Goal: Task Accomplishment & Management: Manage account settings

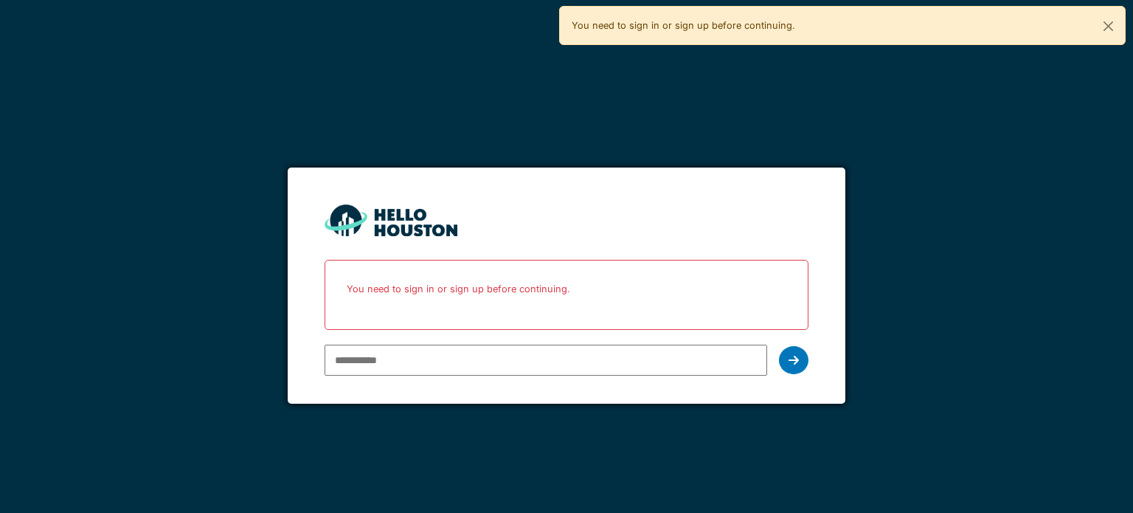
type input "**********"
click at [794, 360] on icon at bounding box center [793, 360] width 10 height 12
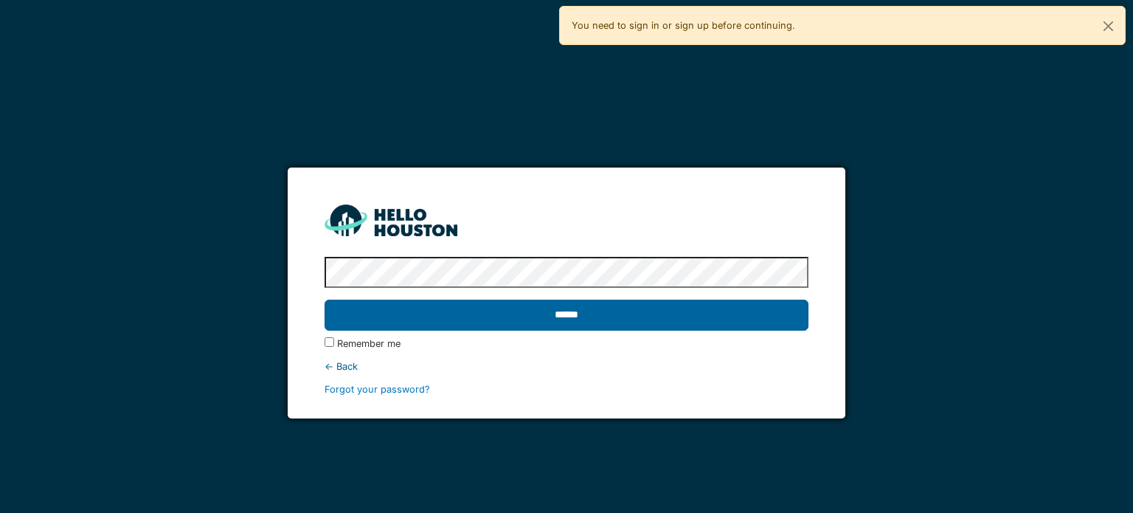
click at [536, 314] on input "******" at bounding box center [566, 314] width 483 height 31
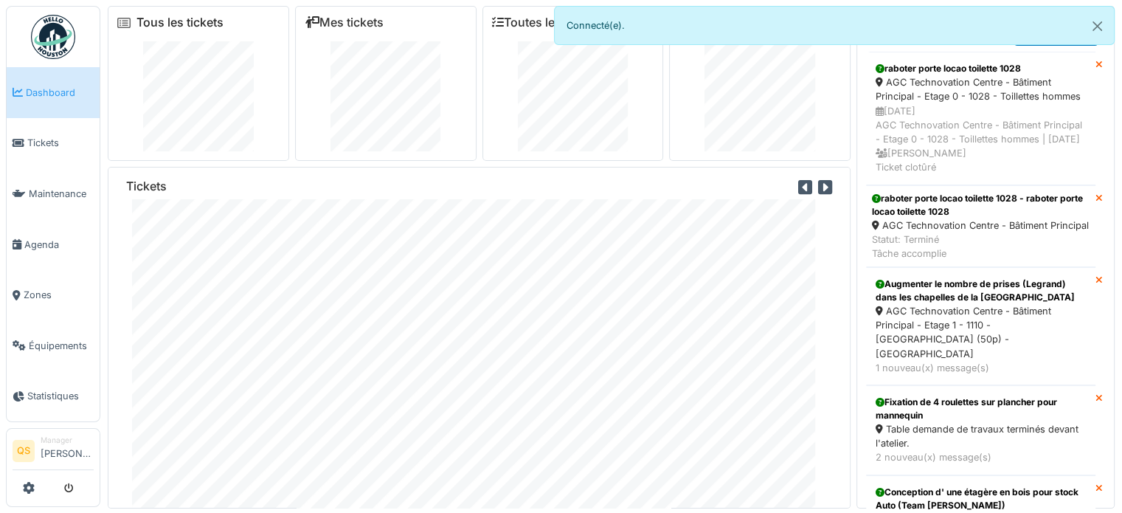
click at [175, 18] on link "Tous les tickets" at bounding box center [179, 22] width 87 height 14
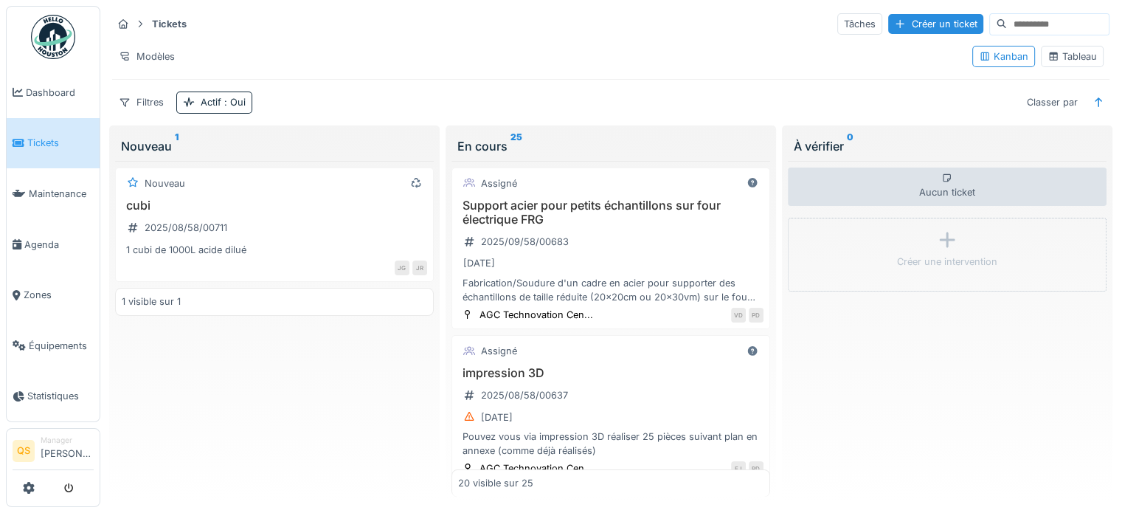
click at [1089, 46] on div "Tableau" at bounding box center [1072, 56] width 63 height 21
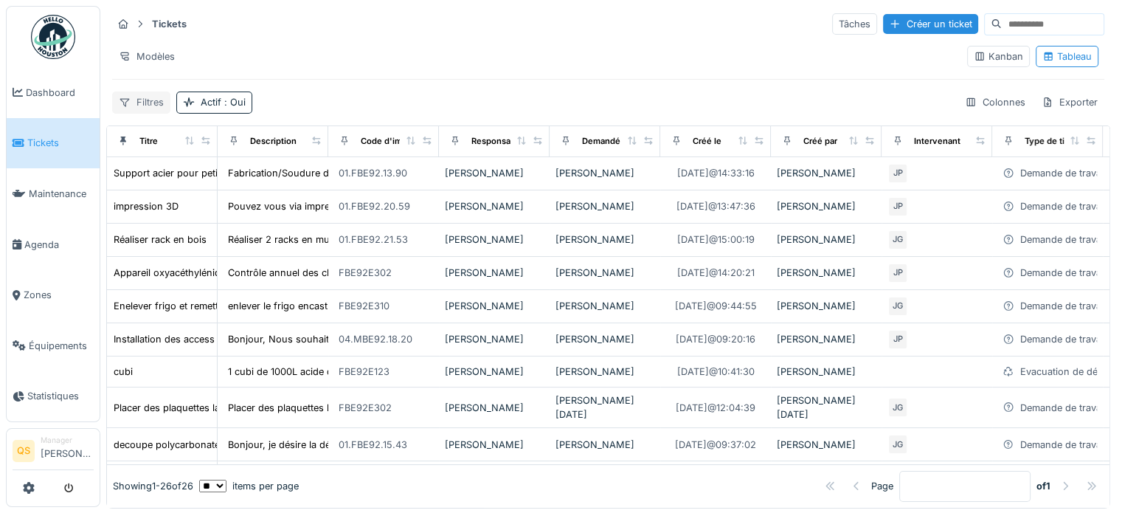
click at [152, 100] on div "Filtres" at bounding box center [141, 101] width 58 height 21
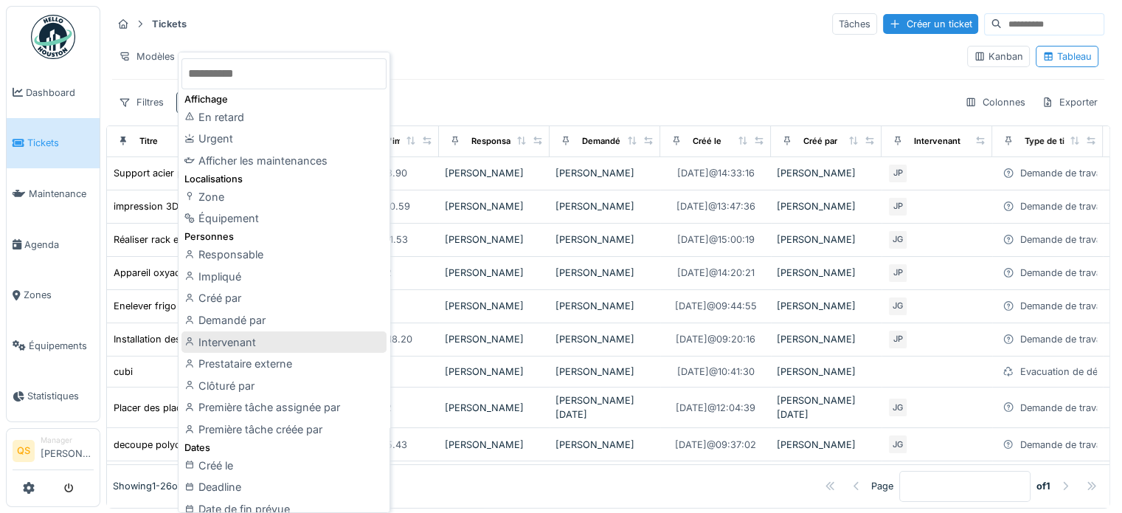
click at [232, 344] on div "Intervenant" at bounding box center [283, 342] width 205 height 22
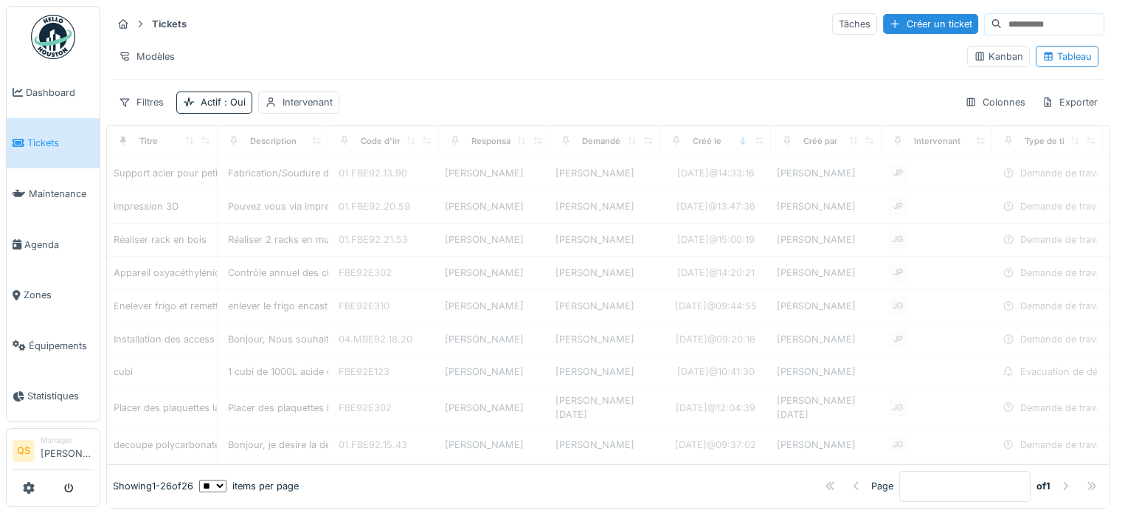
click at [398, 88] on div "Tickets Tâches Créer un ticket Modèles Kanban Tableau Filtres Actif : Oui Inter…" at bounding box center [608, 63] width 1004 height 114
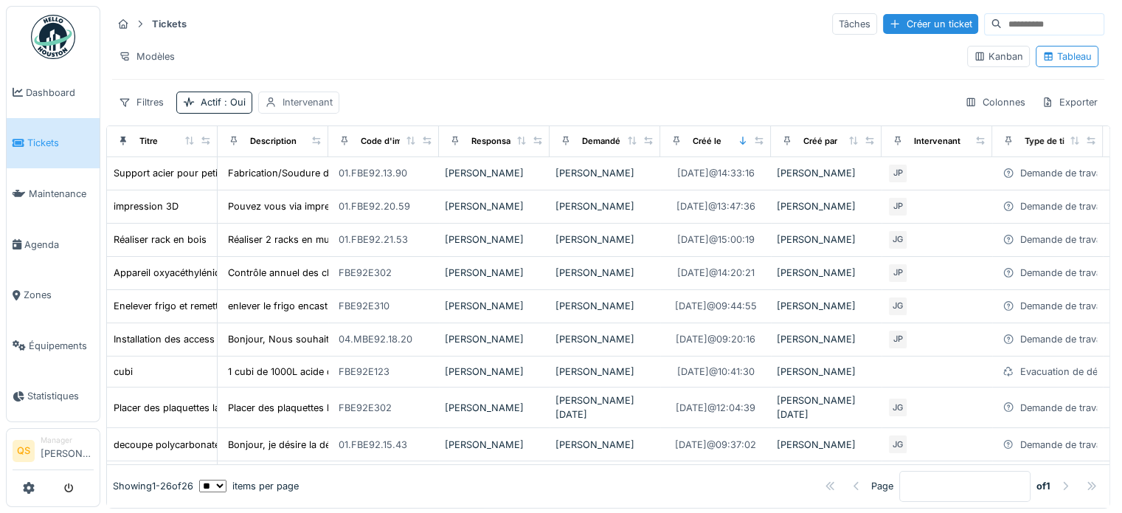
click at [312, 103] on div "Intervenant" at bounding box center [307, 102] width 50 height 14
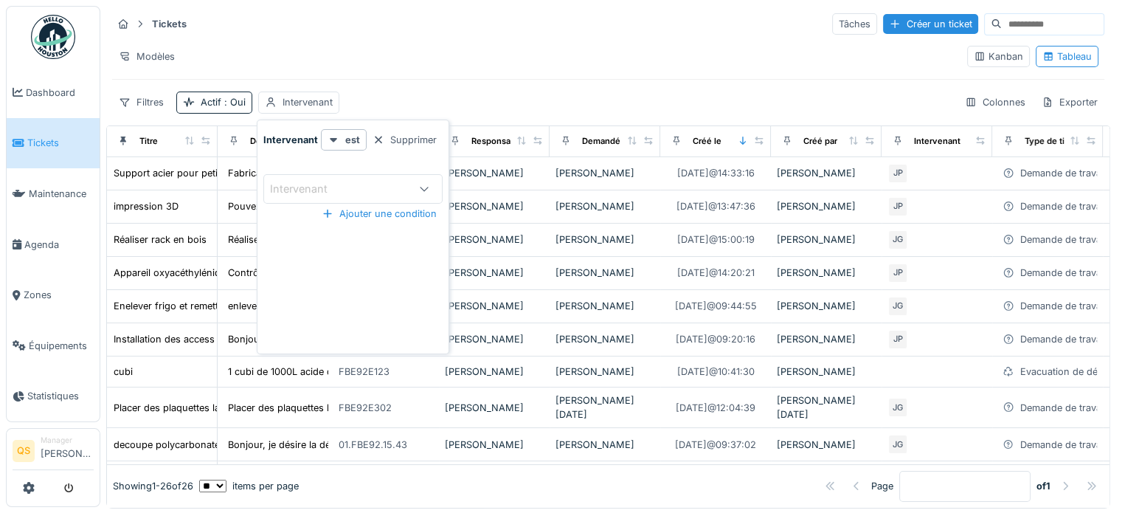
click at [358, 184] on div "Intervenant" at bounding box center [339, 189] width 138 height 16
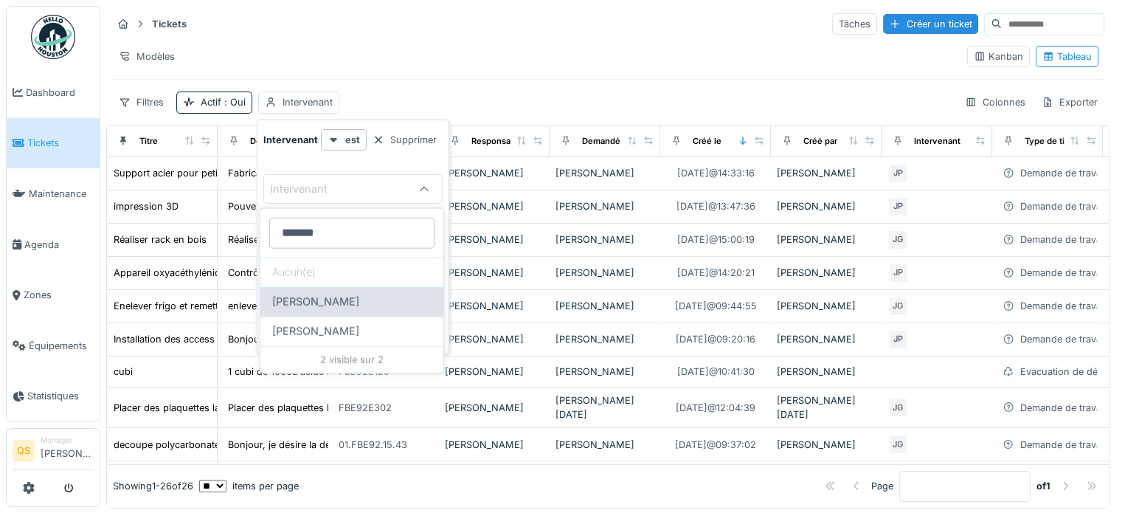
type input "*******"
click at [325, 302] on span "[PERSON_NAME]" at bounding box center [315, 302] width 87 height 16
type input "****"
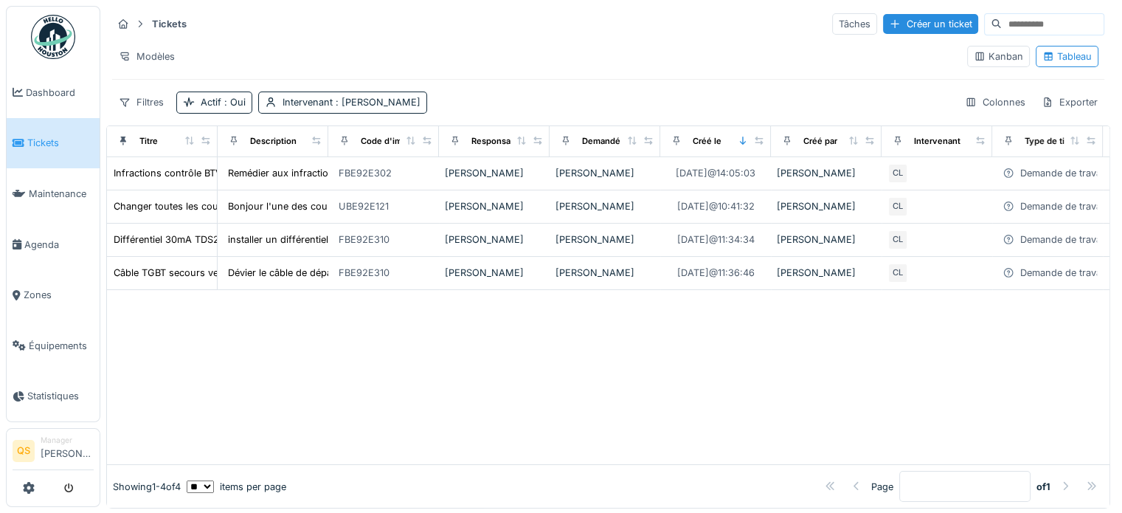
click at [499, 49] on div "Modèles" at bounding box center [533, 56] width 843 height 21
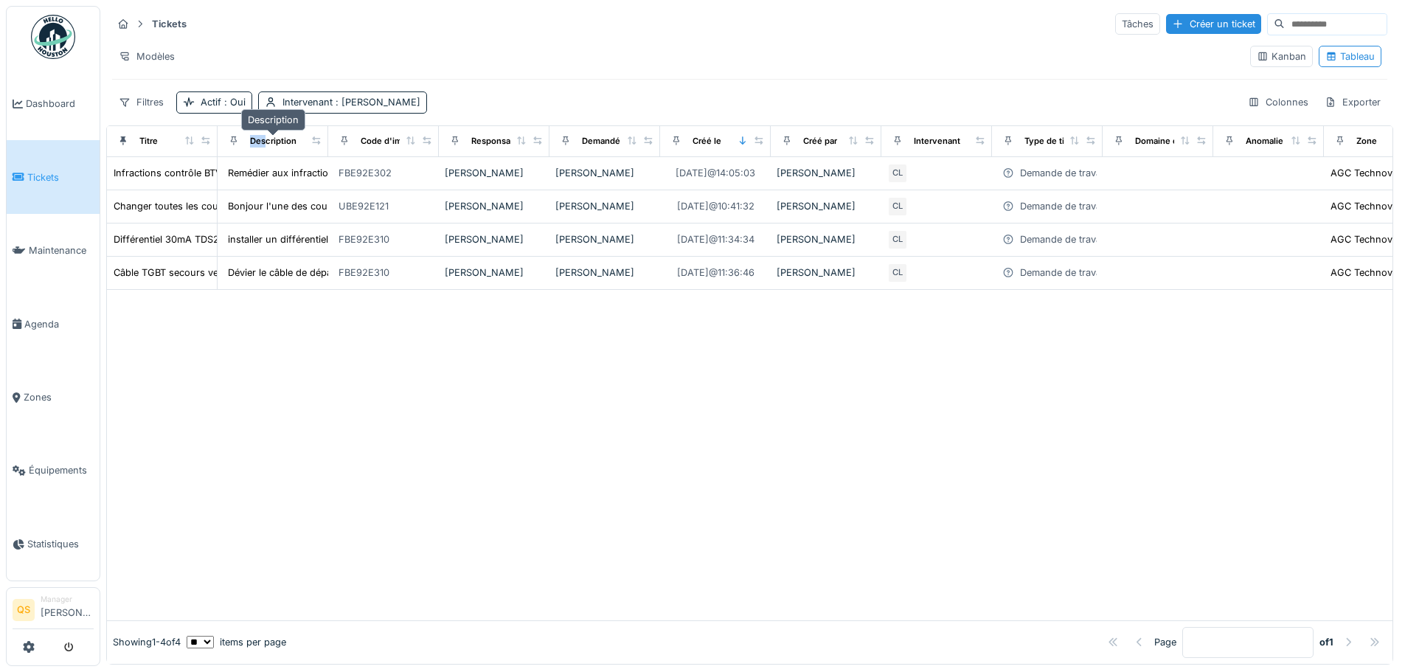
drag, startPoint x: 216, startPoint y: 138, endPoint x: 267, endPoint y: 143, distance: 51.2
click at [267, 143] on tr "Titre Description Code d'imputation Responsable Demandé par Créé le Créé par In…" at bounding box center [1268, 141] width 2323 height 31
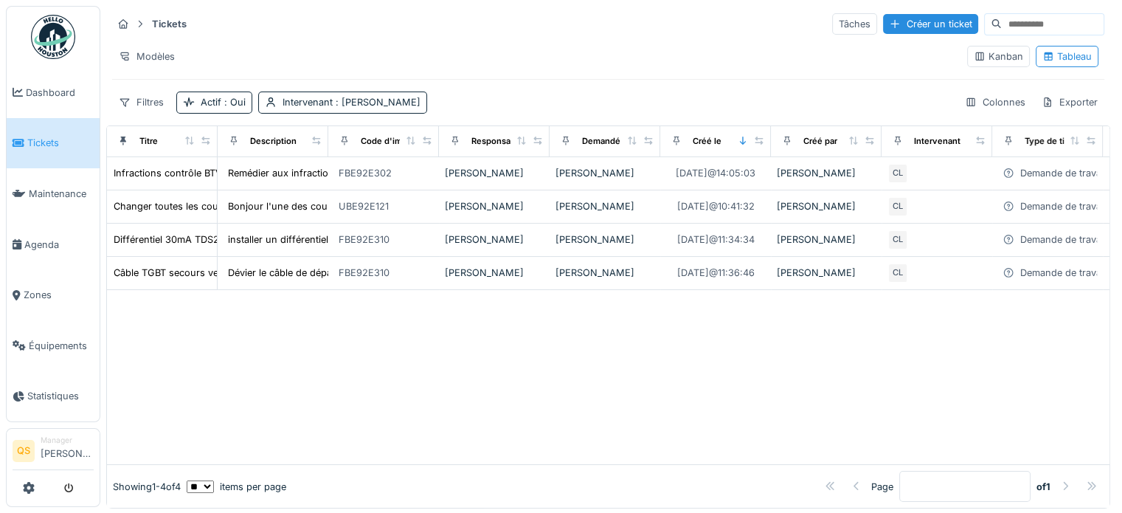
click at [218, 147] on th "Description" at bounding box center [273, 141] width 111 height 31
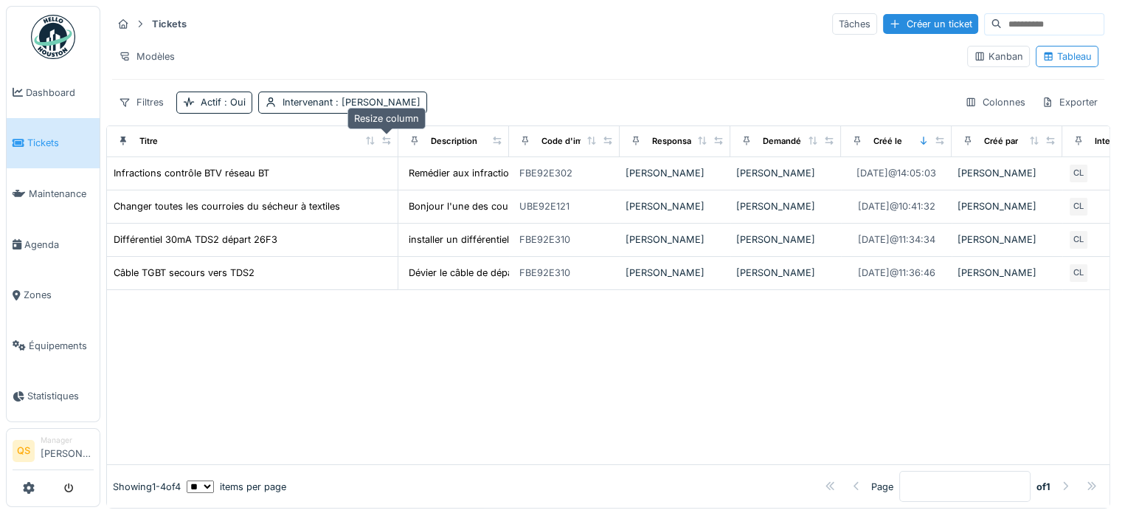
drag, startPoint x: 206, startPoint y: 138, endPoint x: 386, endPoint y: 140, distance: 180.7
click at [386, 140] on icon at bounding box center [386, 140] width 10 height 8
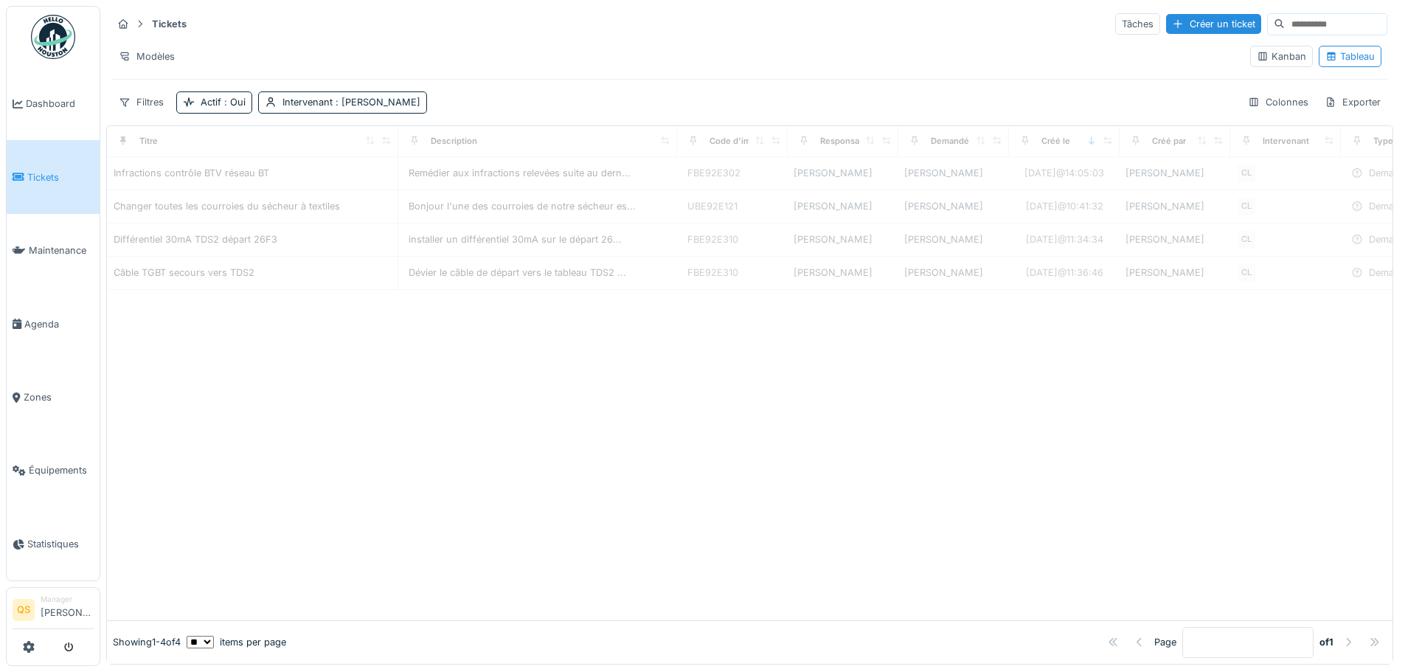
drag, startPoint x: 500, startPoint y: 144, endPoint x: 677, endPoint y: 147, distance: 177.0
click at [670, 147] on div at bounding box center [665, 141] width 10 height 13
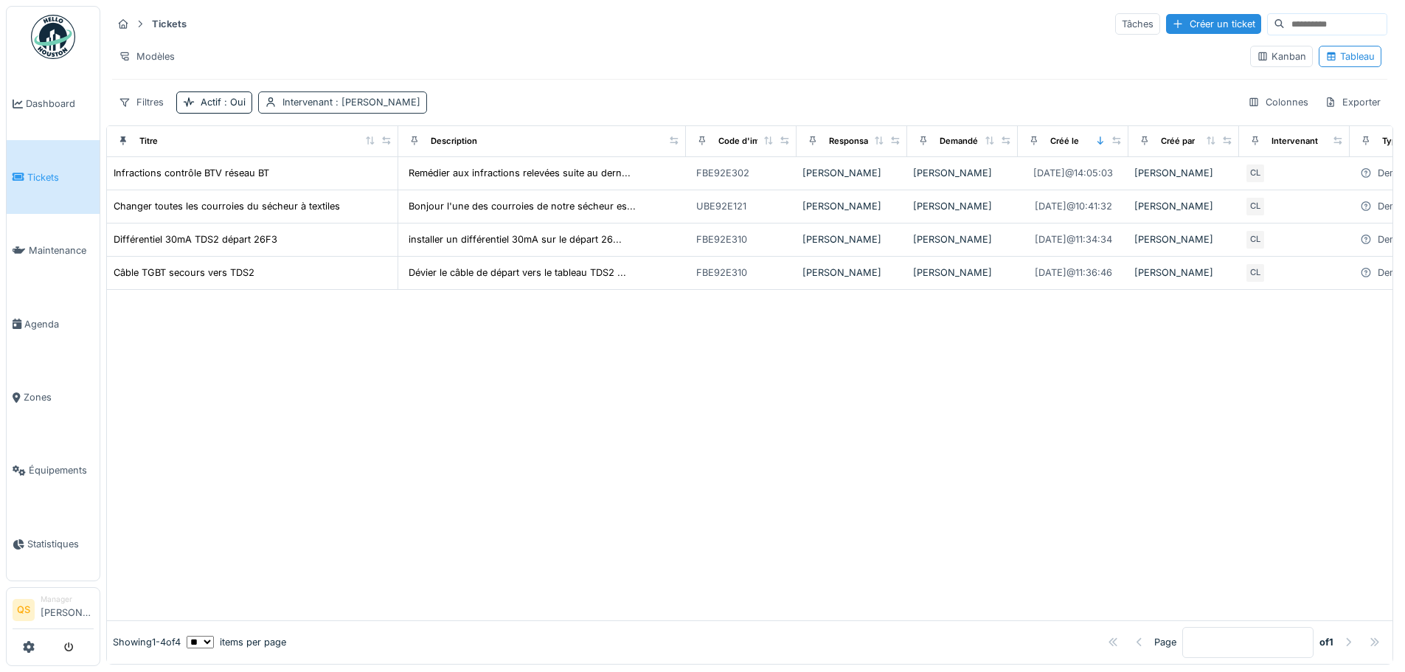
click at [304, 99] on div "Intervenant : [PERSON_NAME]" at bounding box center [351, 102] width 138 height 14
click at [373, 190] on icon at bounding box center [371, 190] width 8 height 8
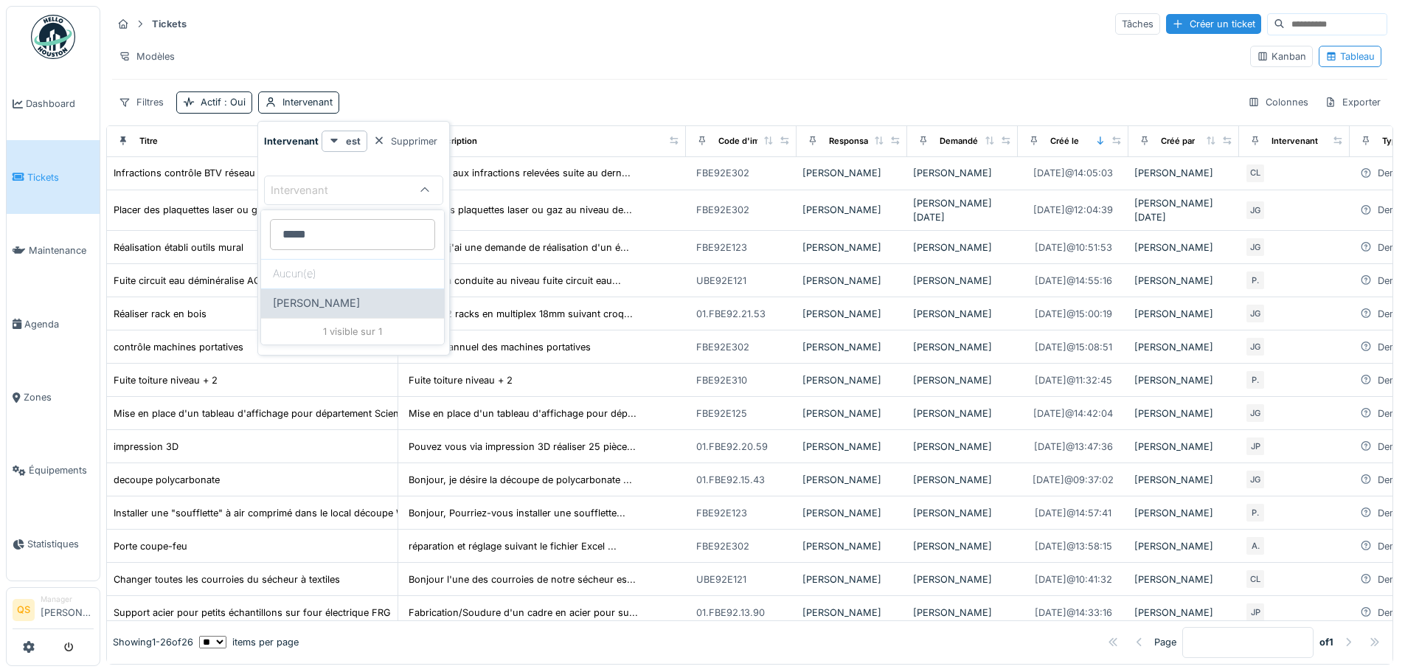
type input "*****"
click at [325, 300] on span "[PERSON_NAME]" at bounding box center [316, 303] width 87 height 16
type input "****"
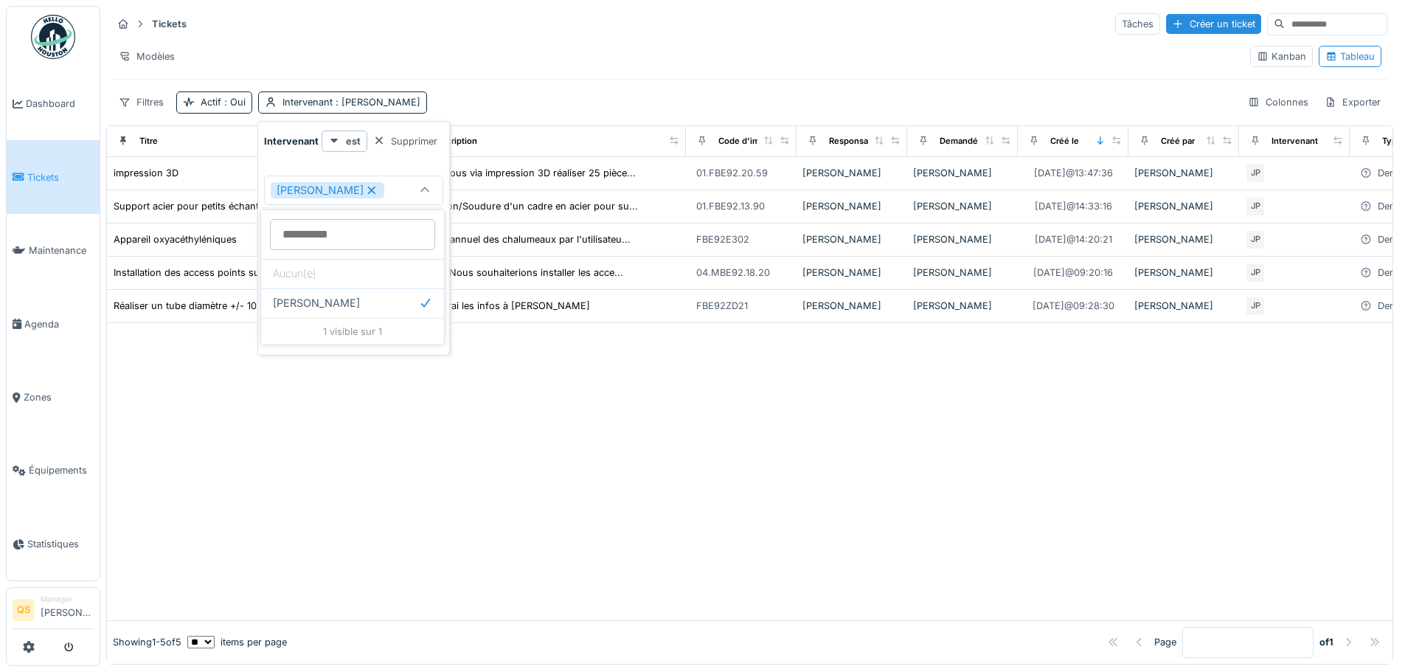
click at [577, 74] on div "Tickets Tâches Créer un ticket Modèles Kanban Tableau Filtres Actif : Oui Inter…" at bounding box center [749, 63] width 1287 height 114
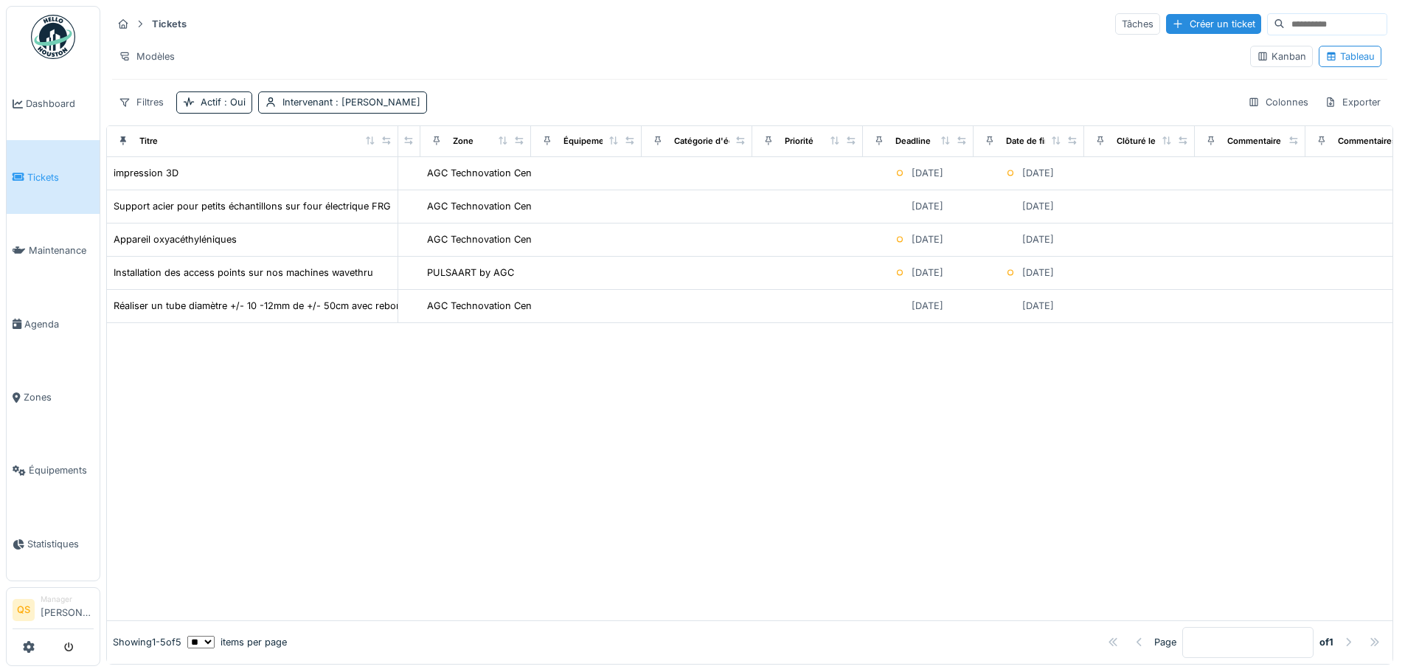
scroll to position [0, 1288]
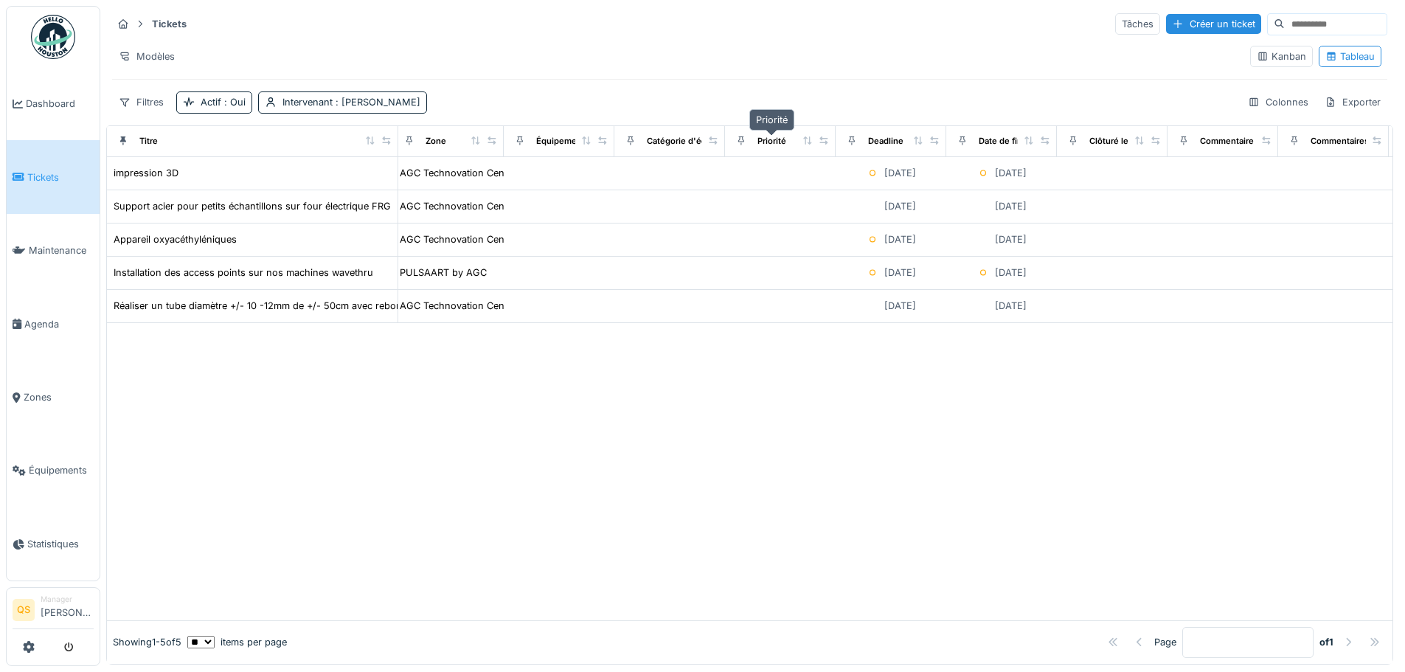
drag, startPoint x: 761, startPoint y: 138, endPoint x: 640, endPoint y: 418, distance: 305.3
click at [640, 418] on div at bounding box center [750, 471] width 1286 height 297
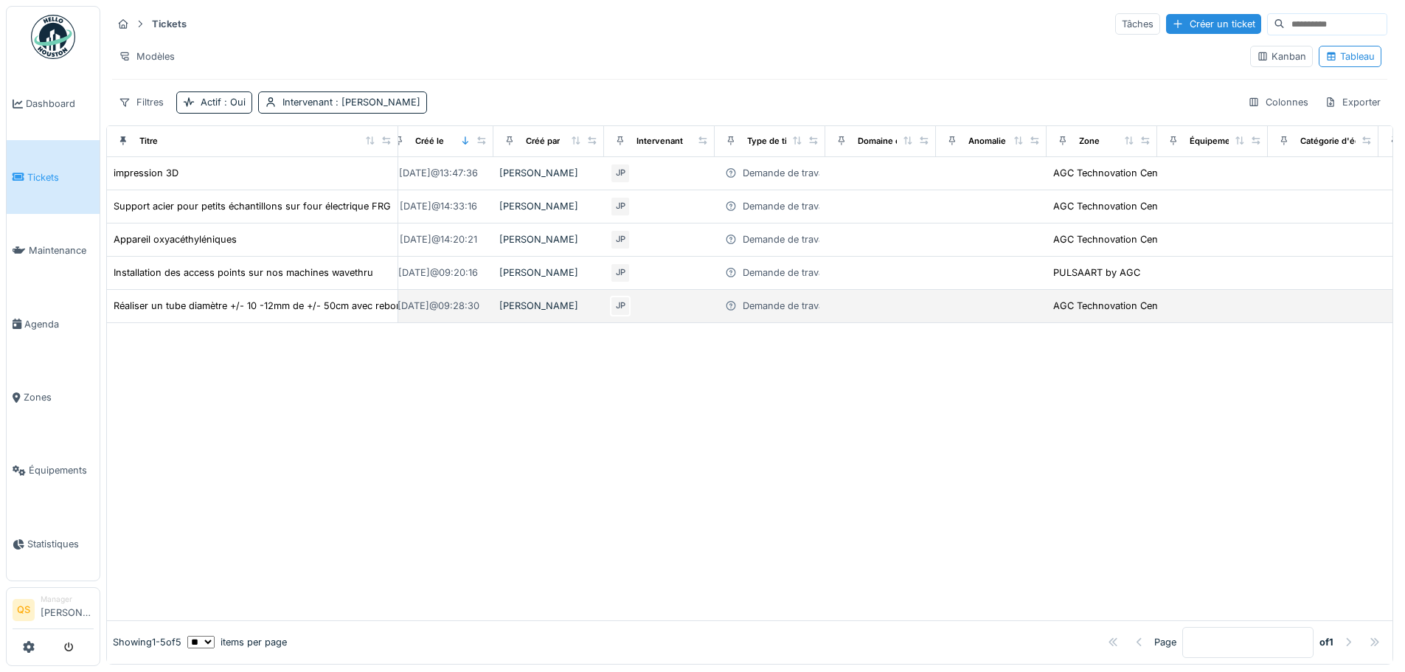
scroll to position [0, 560]
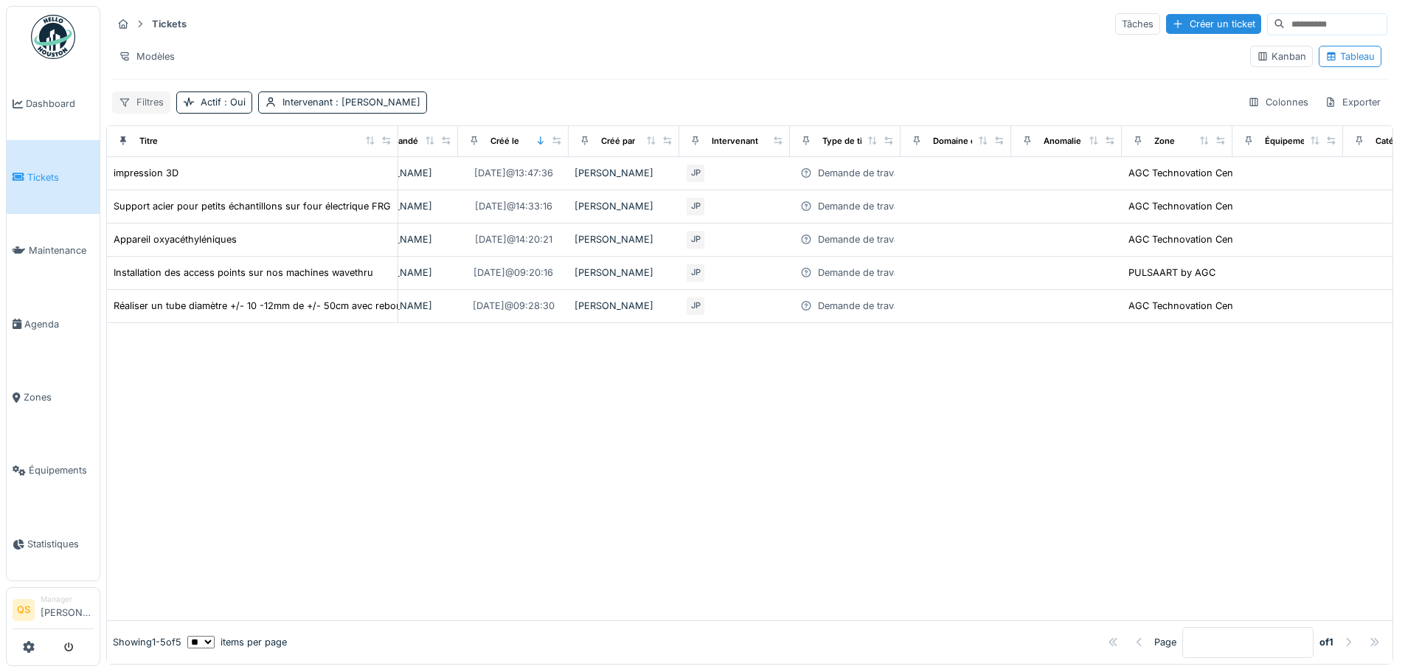
click at [152, 103] on div "Filtres" at bounding box center [141, 101] width 58 height 21
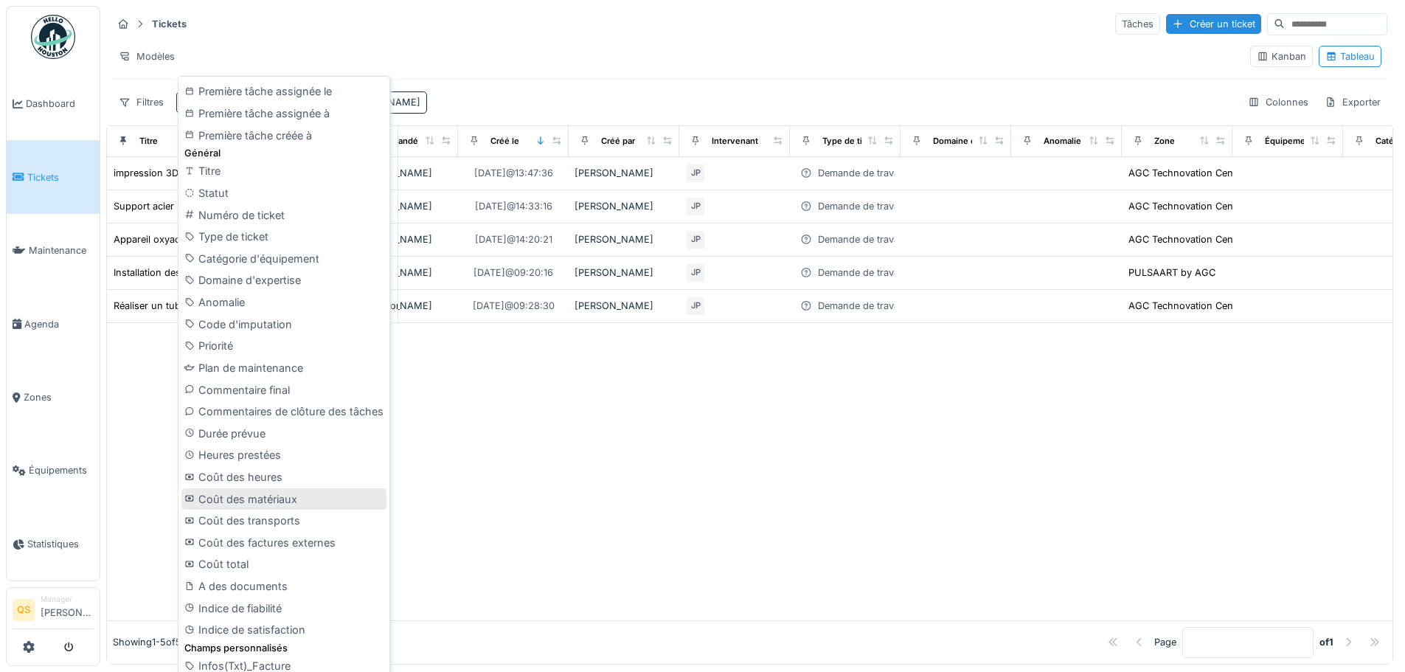
scroll to position [10, 0]
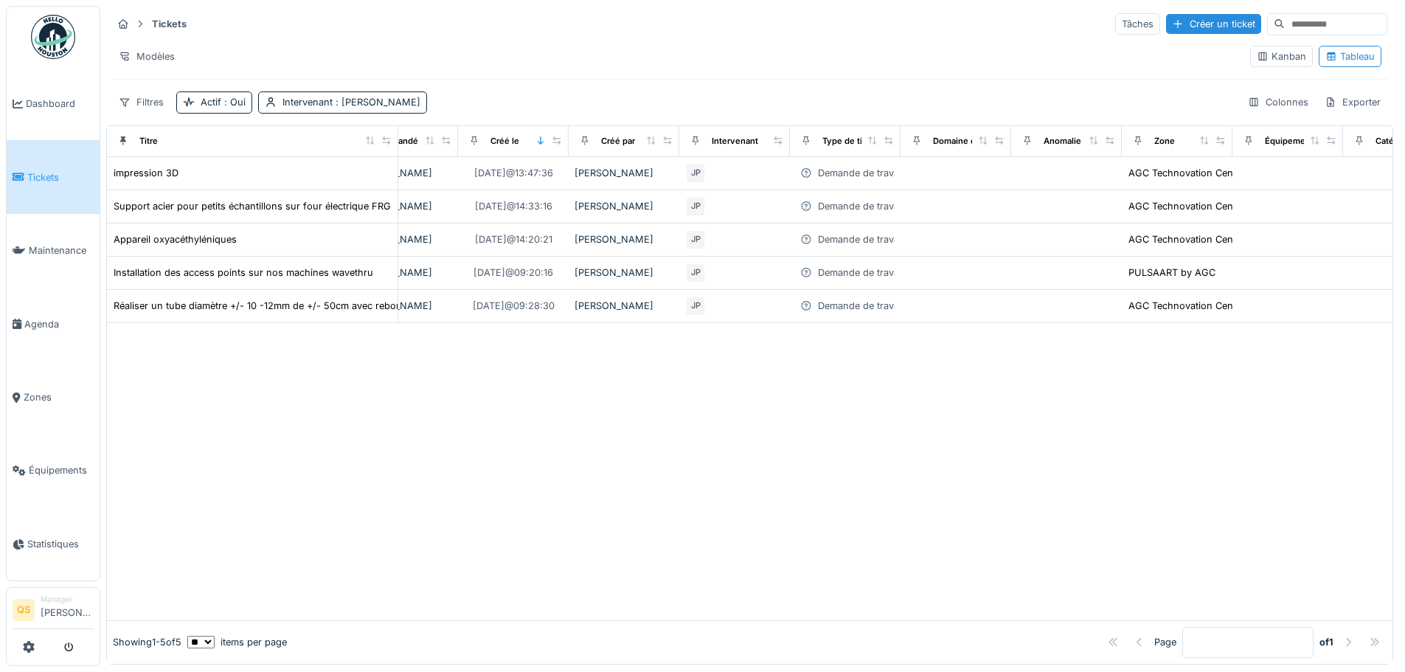
click at [592, 495] on div at bounding box center [750, 471] width 1286 height 297
drag, startPoint x: 1038, startPoint y: 133, endPoint x: 957, endPoint y: 445, distance: 323.1
click at [957, 445] on div at bounding box center [750, 471] width 1286 height 297
click at [1121, 91] on div "Colonnes" at bounding box center [1278, 101] width 74 height 21
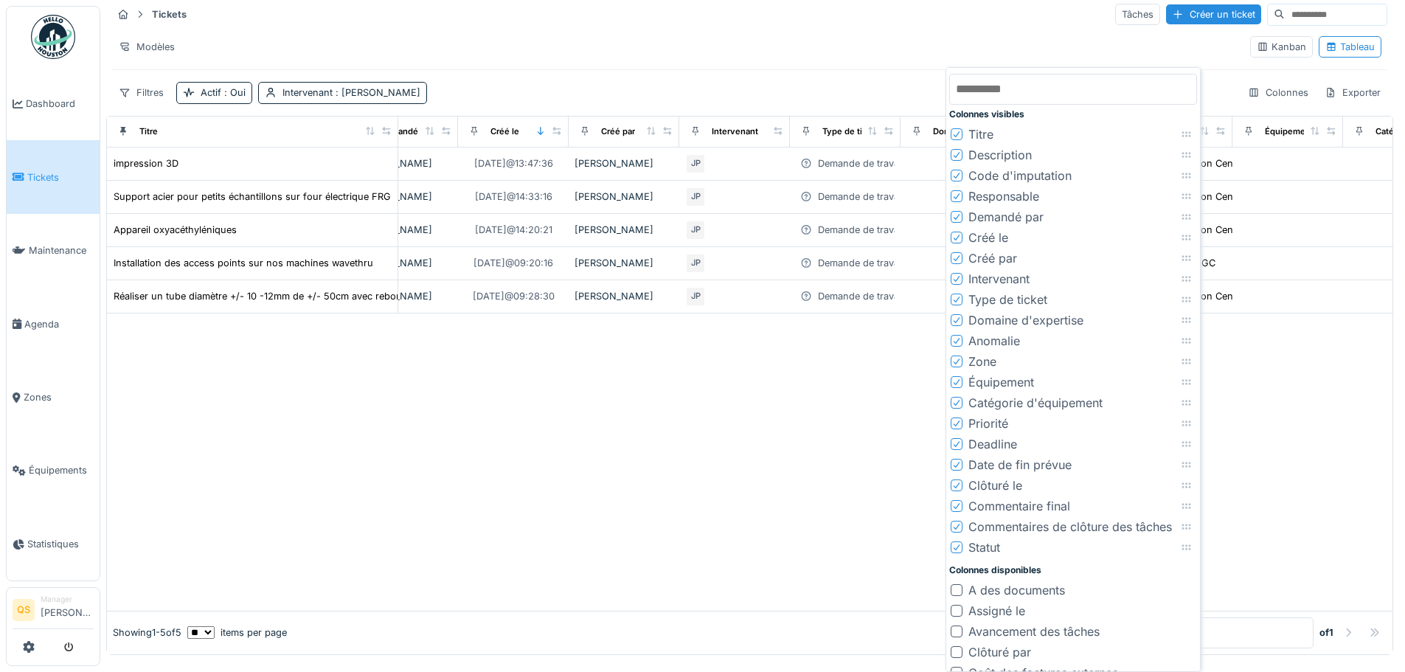
click at [954, 339] on icon at bounding box center [956, 340] width 9 height 7
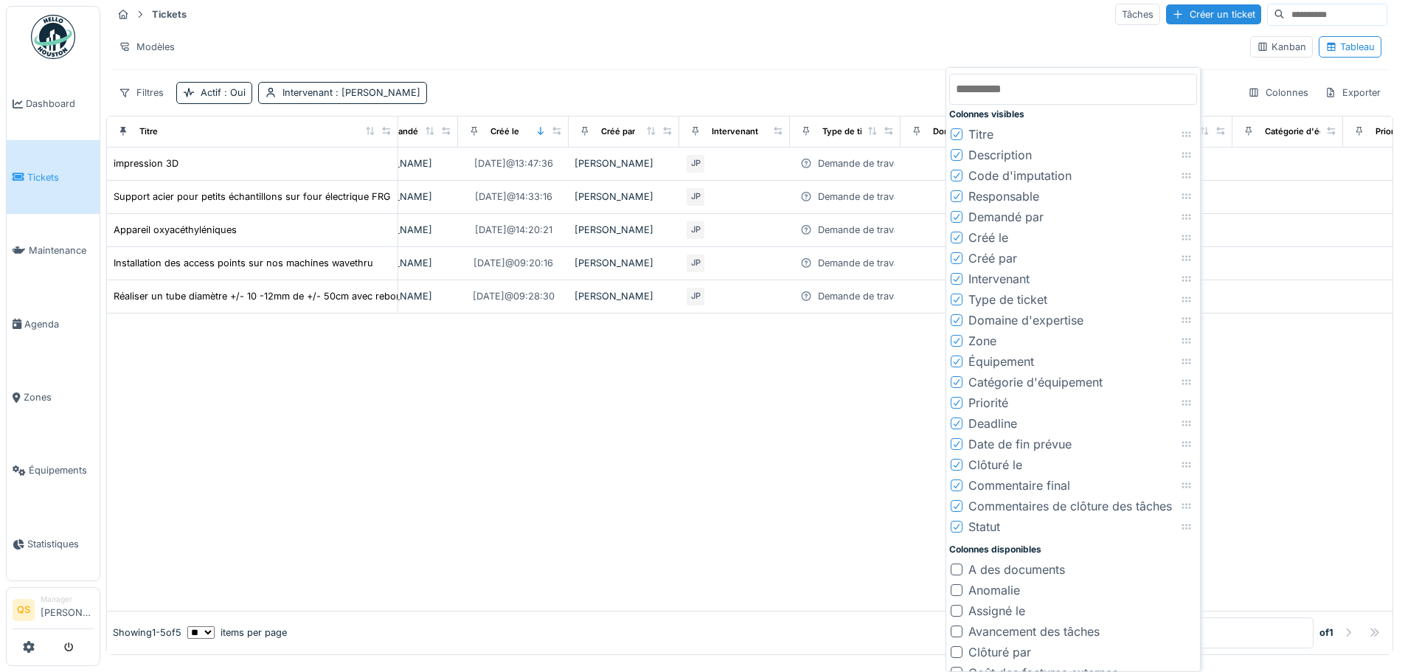
click at [957, 346] on div at bounding box center [956, 341] width 9 height 14
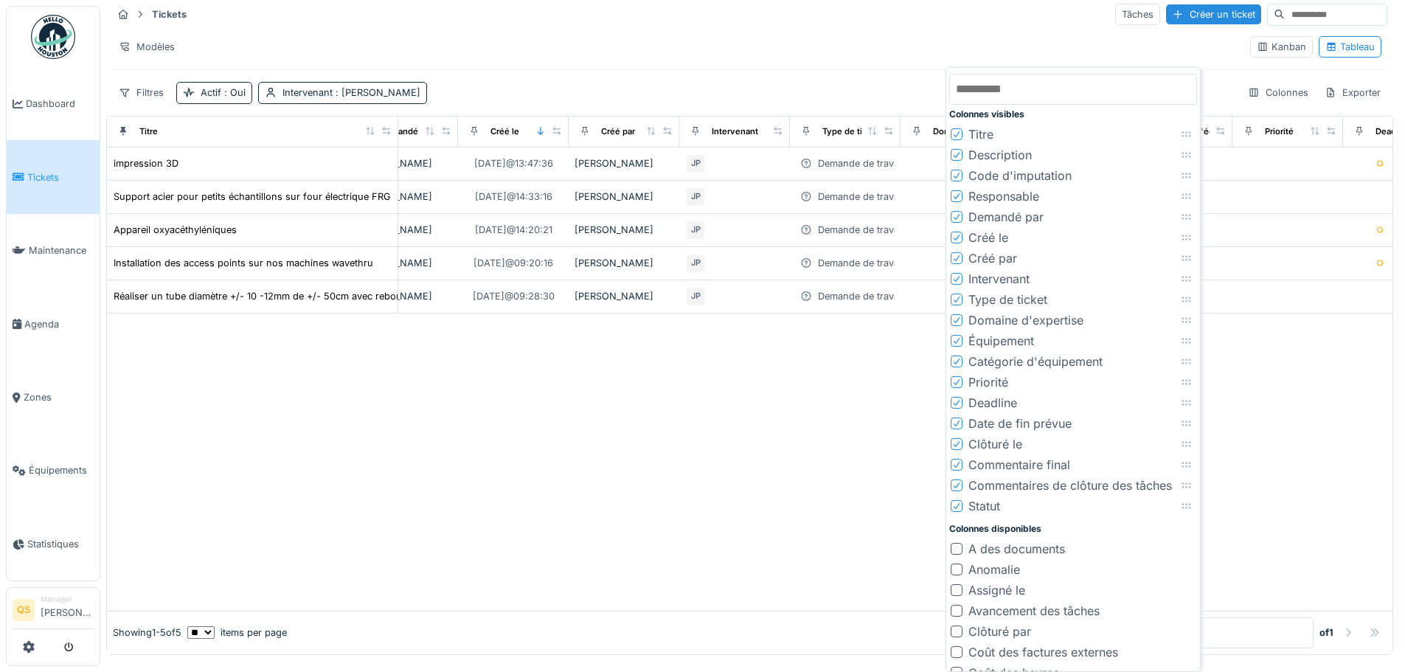
click at [957, 339] on icon at bounding box center [956, 340] width 9 height 7
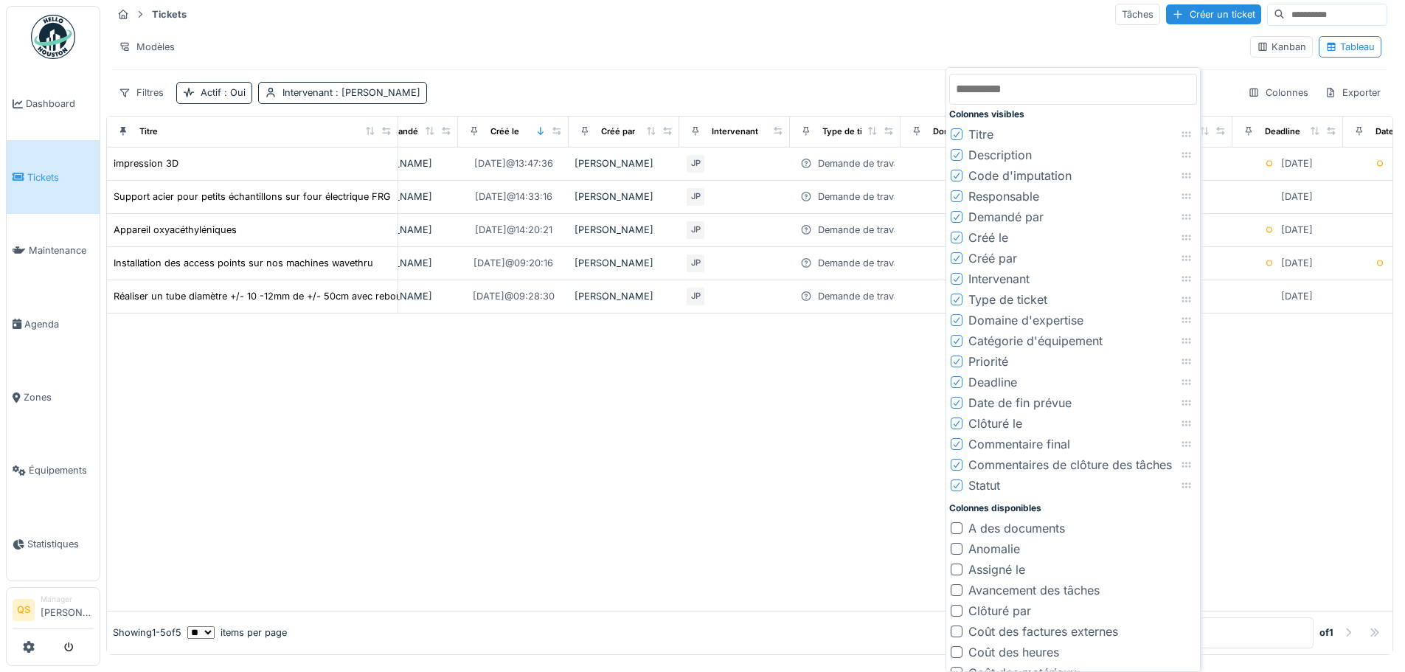
click at [957, 339] on icon at bounding box center [956, 340] width 9 height 7
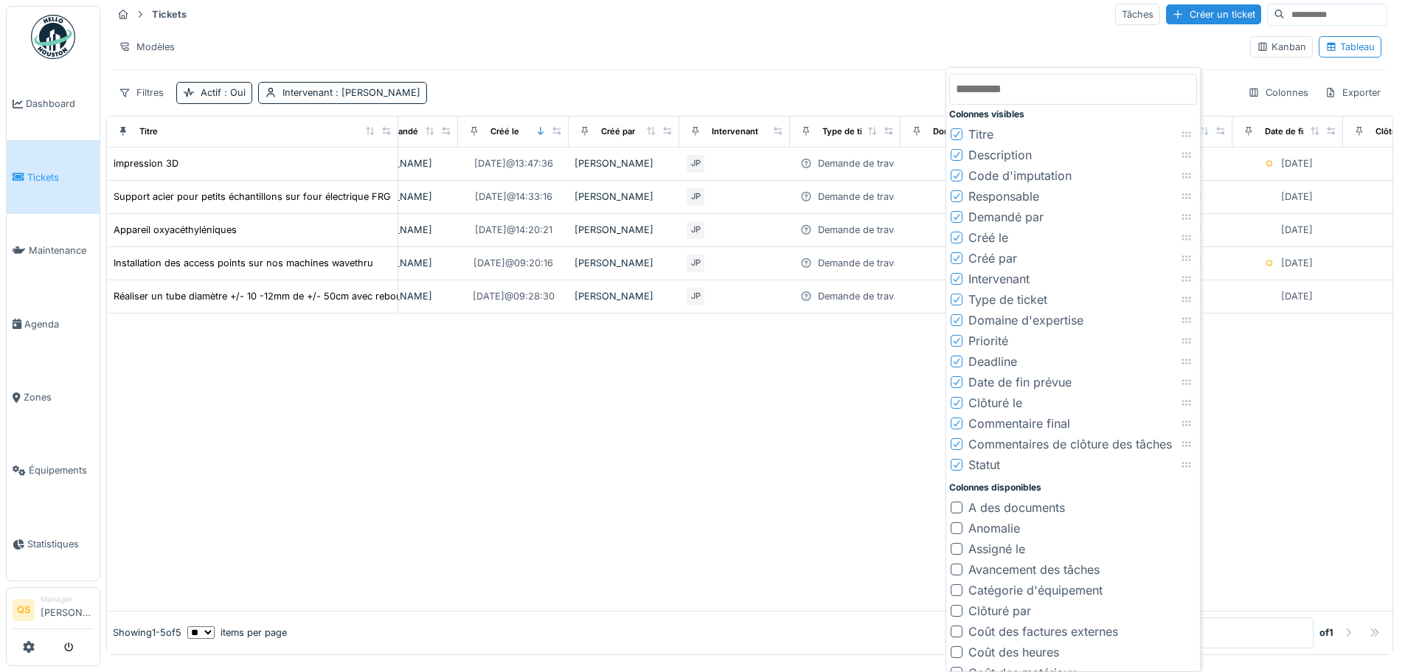
click at [957, 339] on icon at bounding box center [956, 340] width 9 height 7
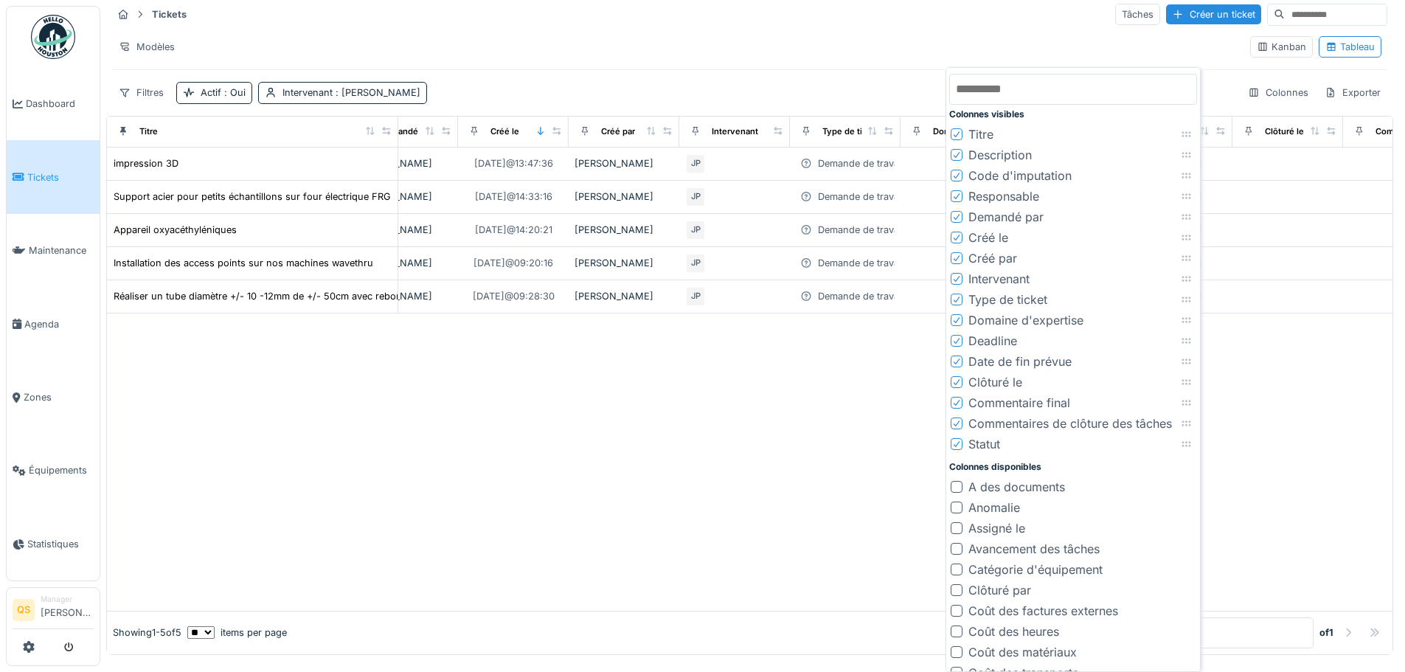
click at [955, 403] on icon at bounding box center [956, 402] width 9 height 7
click at [957, 402] on icon at bounding box center [956, 403] width 6 height 6
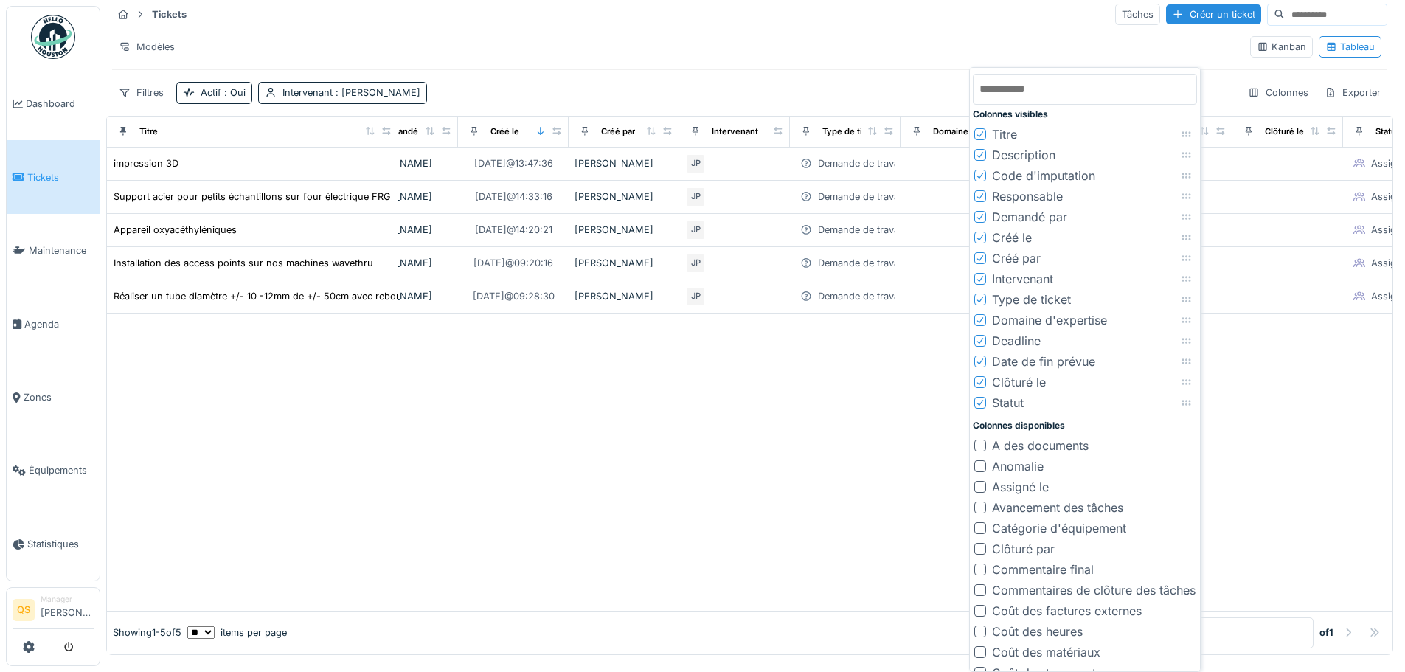
click at [977, 257] on icon at bounding box center [980, 257] width 9 height 7
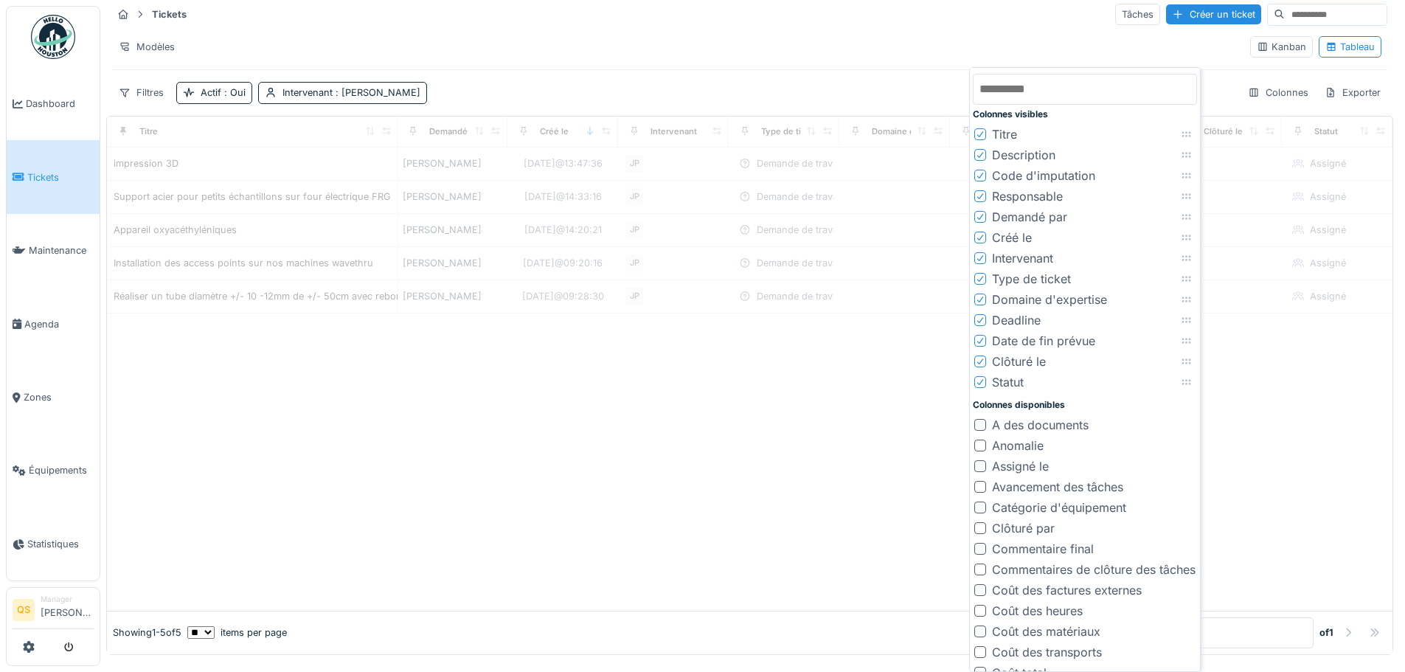
scroll to position [0, 544]
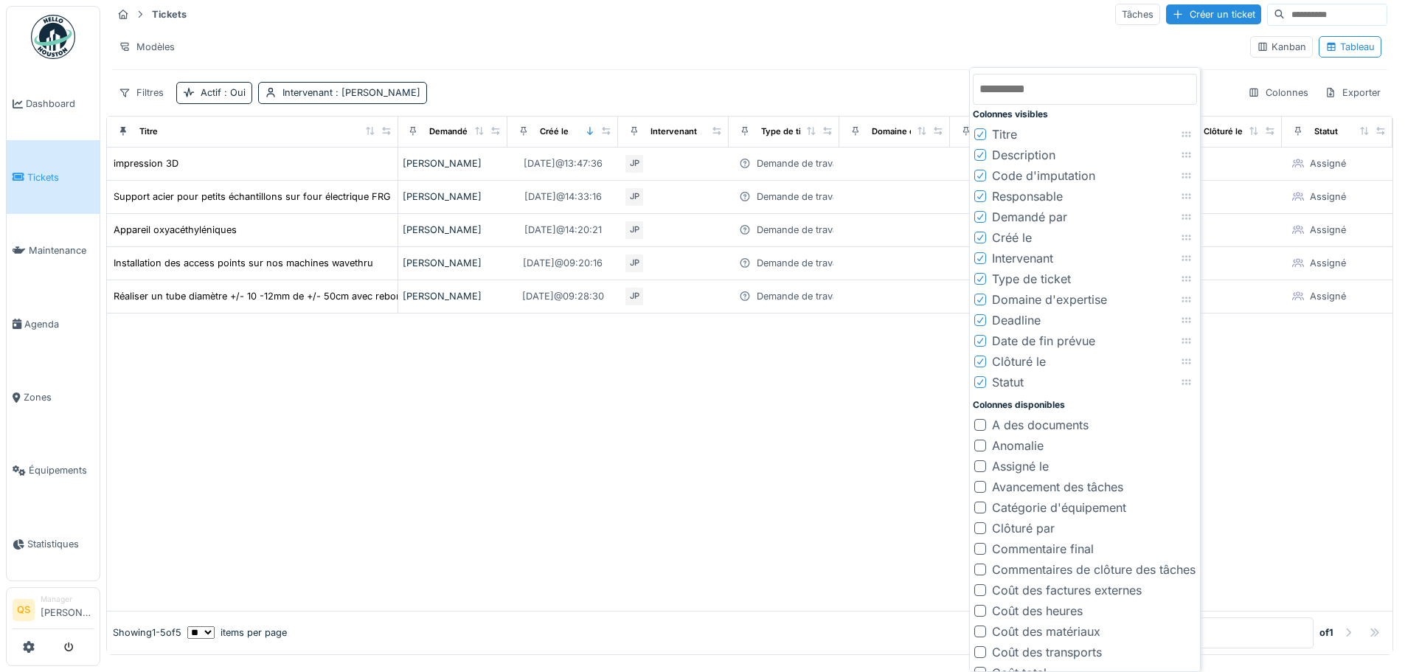
click at [863, 442] on div at bounding box center [750, 461] width 1286 height 297
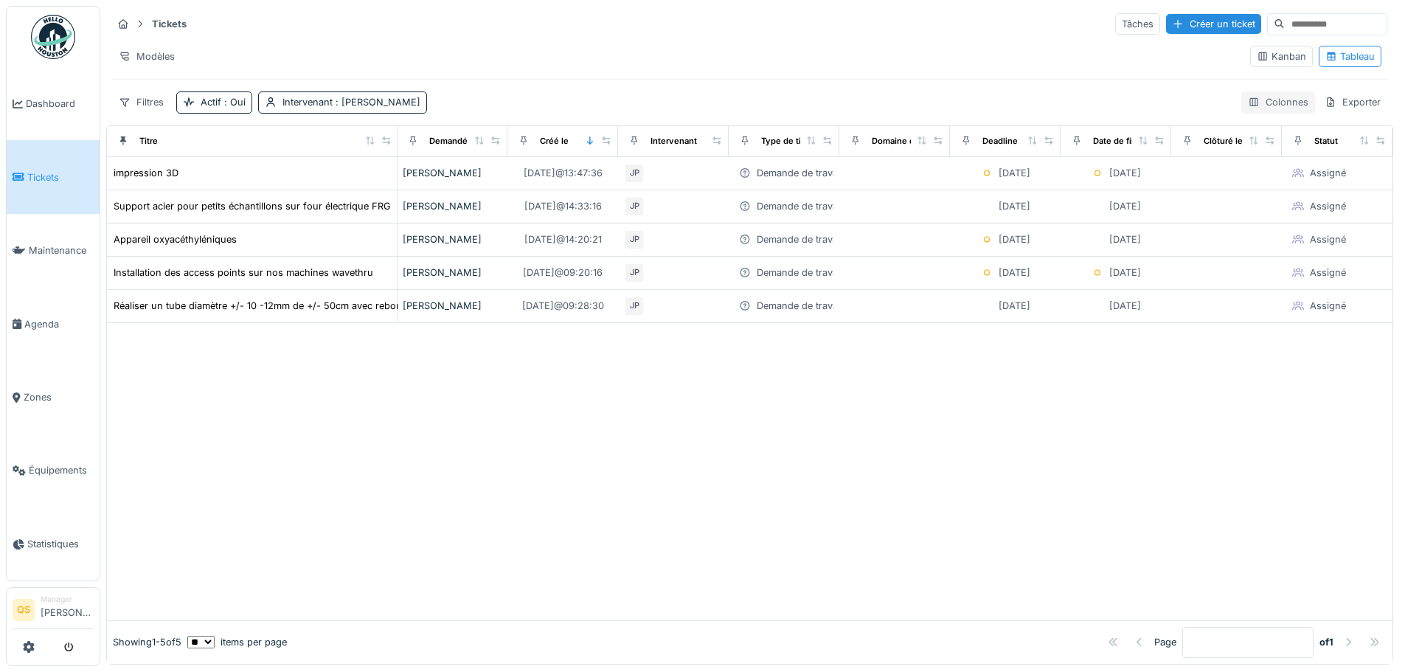
click at [1121, 91] on div "Colonnes" at bounding box center [1278, 101] width 74 height 21
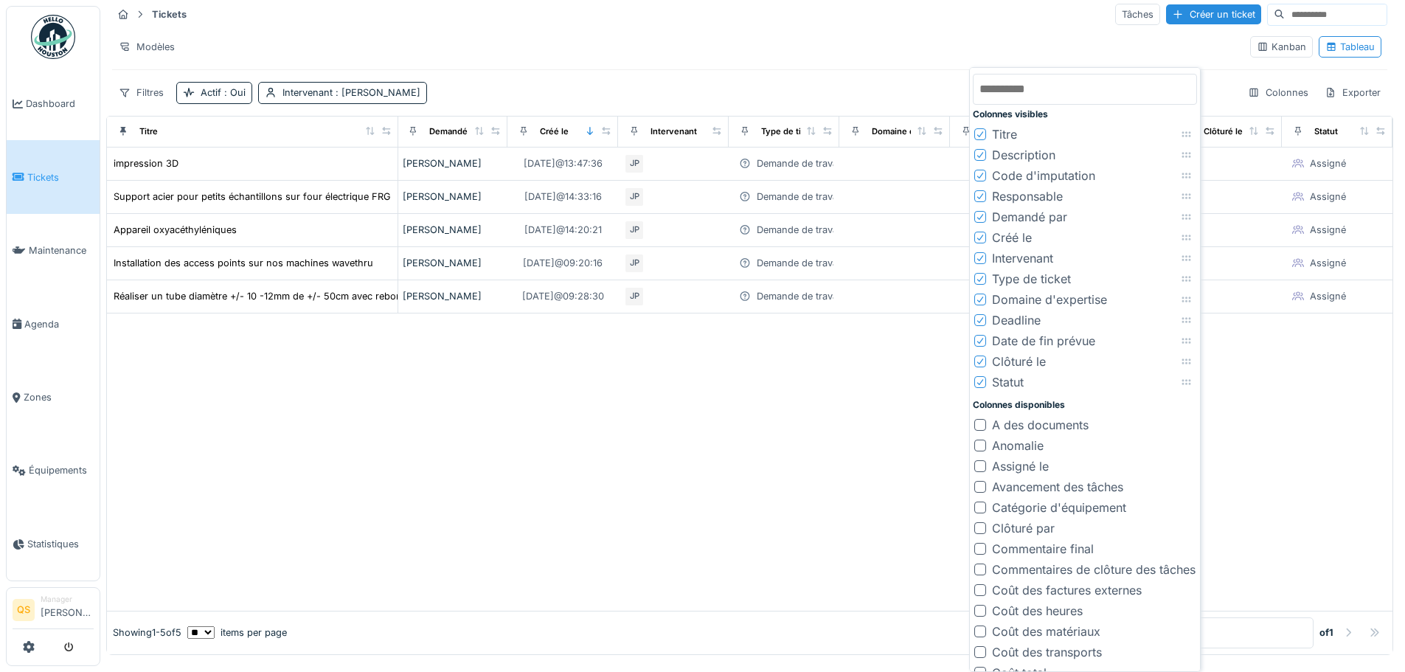
click at [980, 278] on icon at bounding box center [980, 278] width 9 height 7
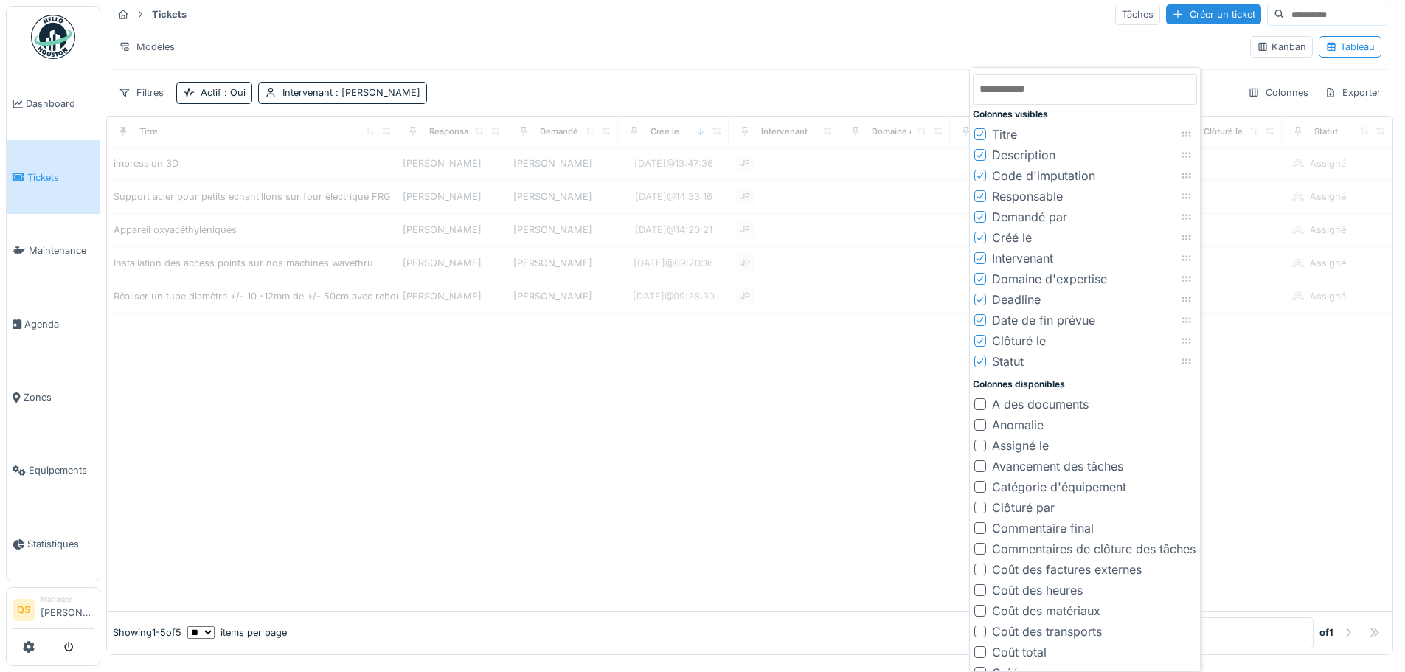
scroll to position [0, 433]
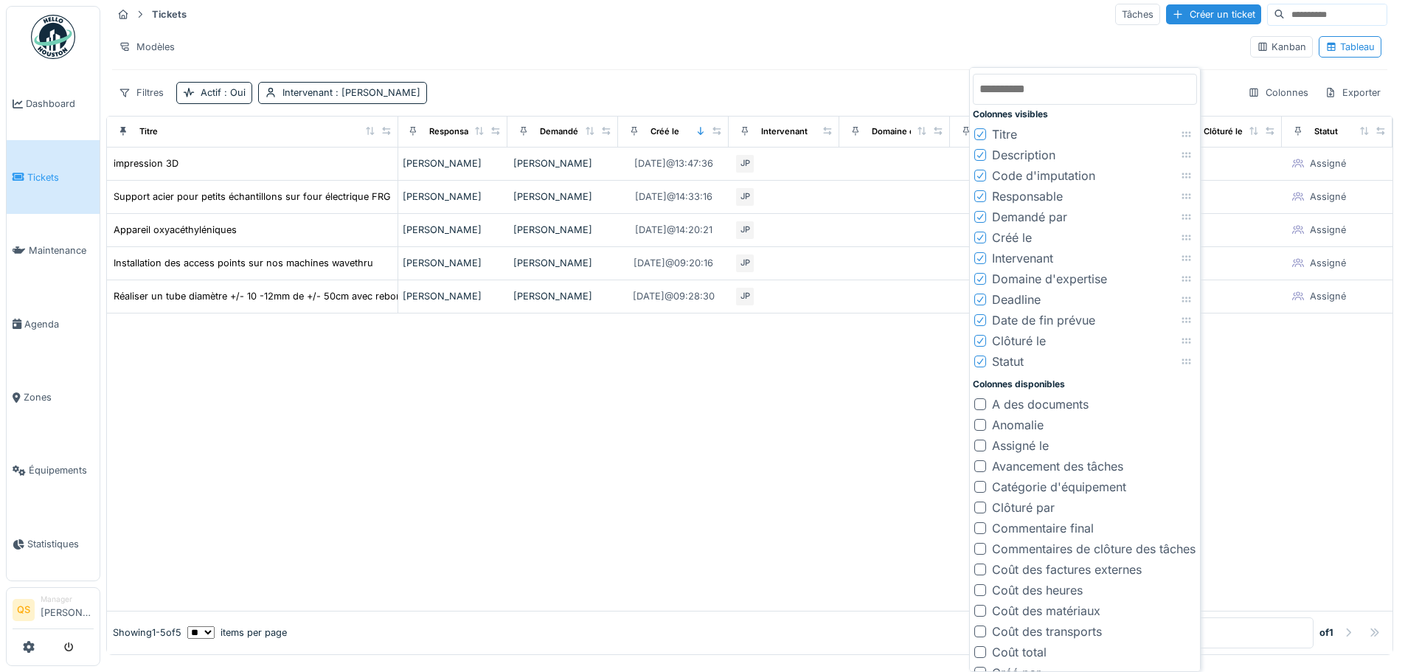
click at [982, 343] on icon at bounding box center [980, 340] width 9 height 7
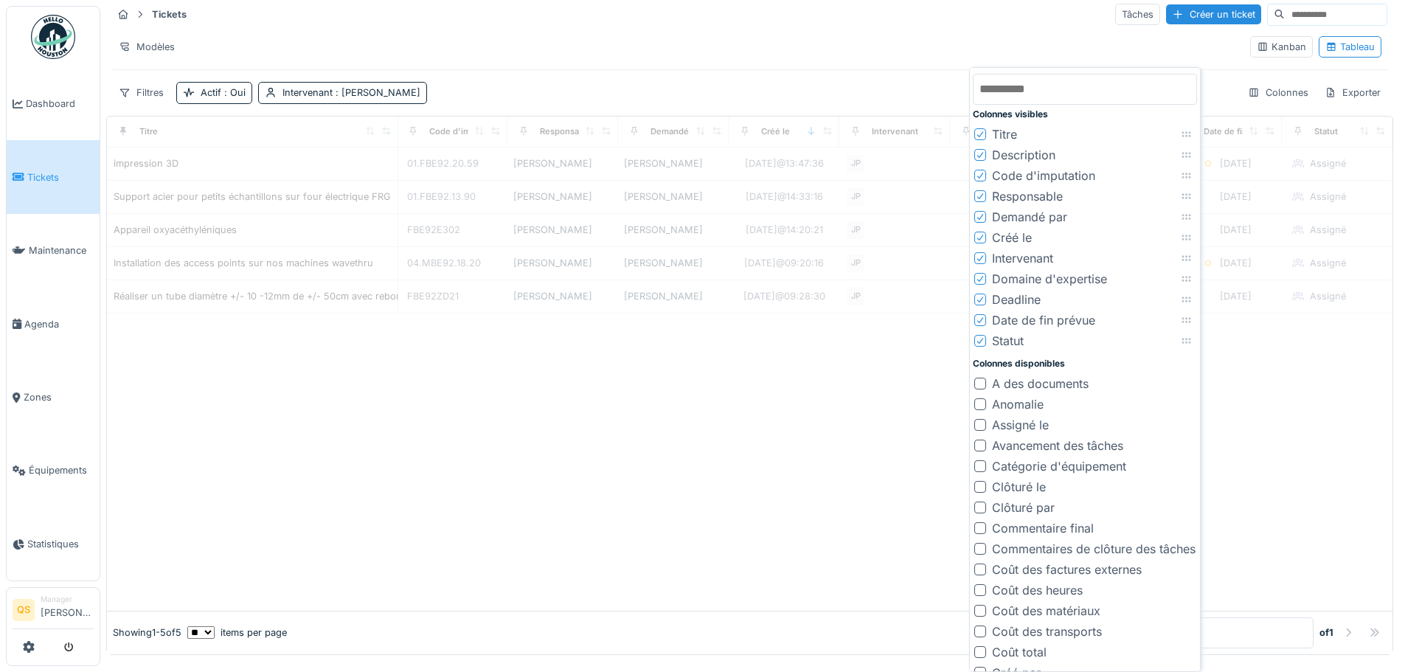
scroll to position [0, 322]
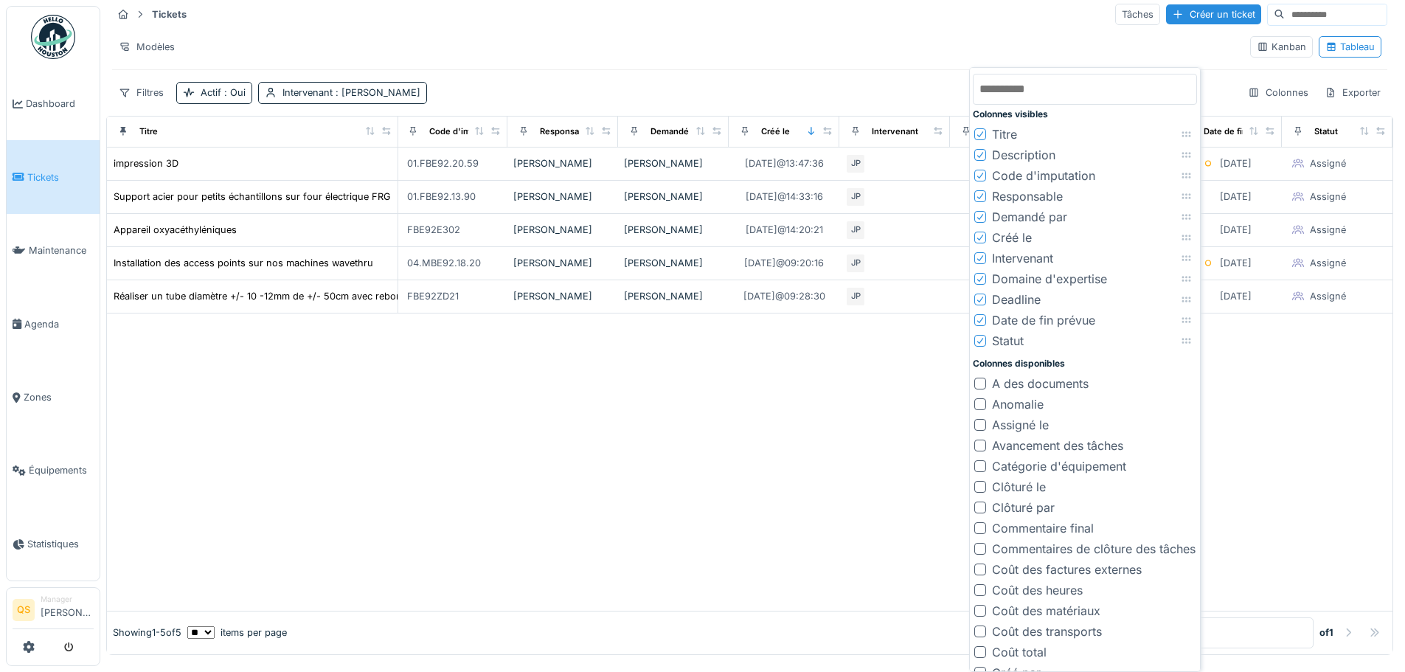
click at [978, 279] on icon at bounding box center [980, 278] width 9 height 7
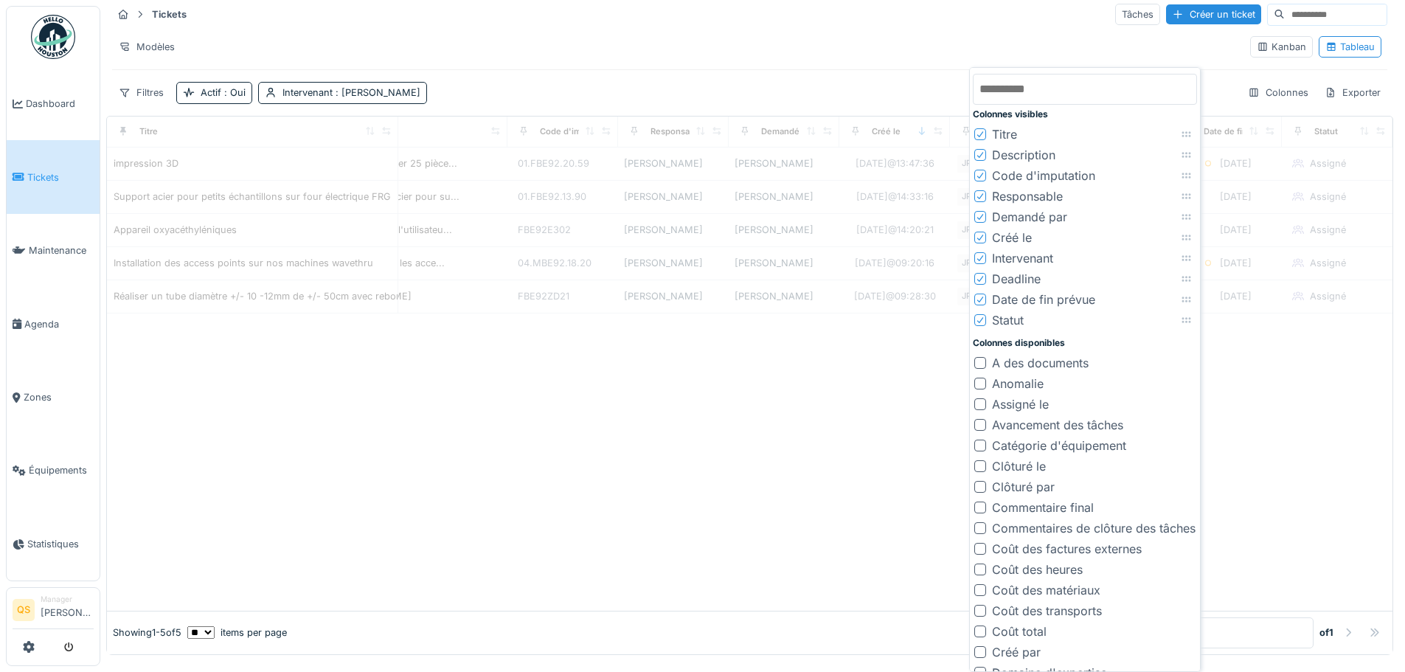
scroll to position [0, 212]
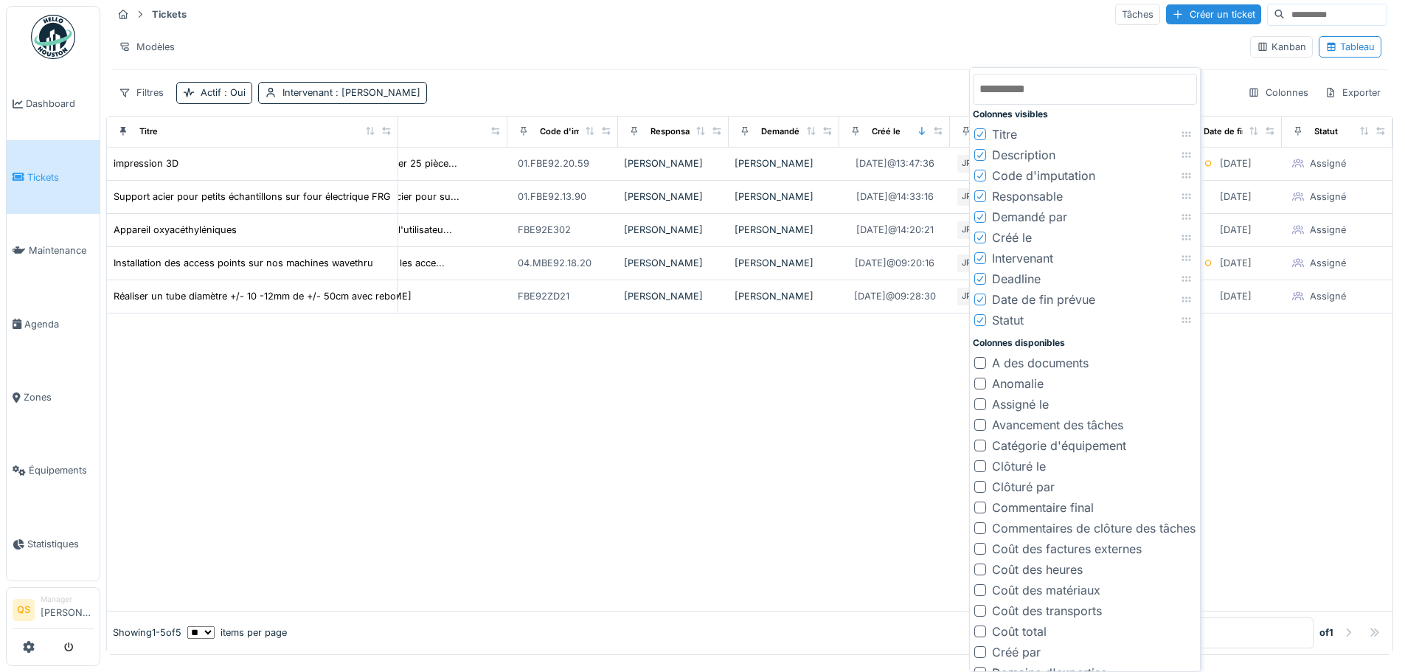
click at [982, 193] on icon at bounding box center [980, 195] width 9 height 7
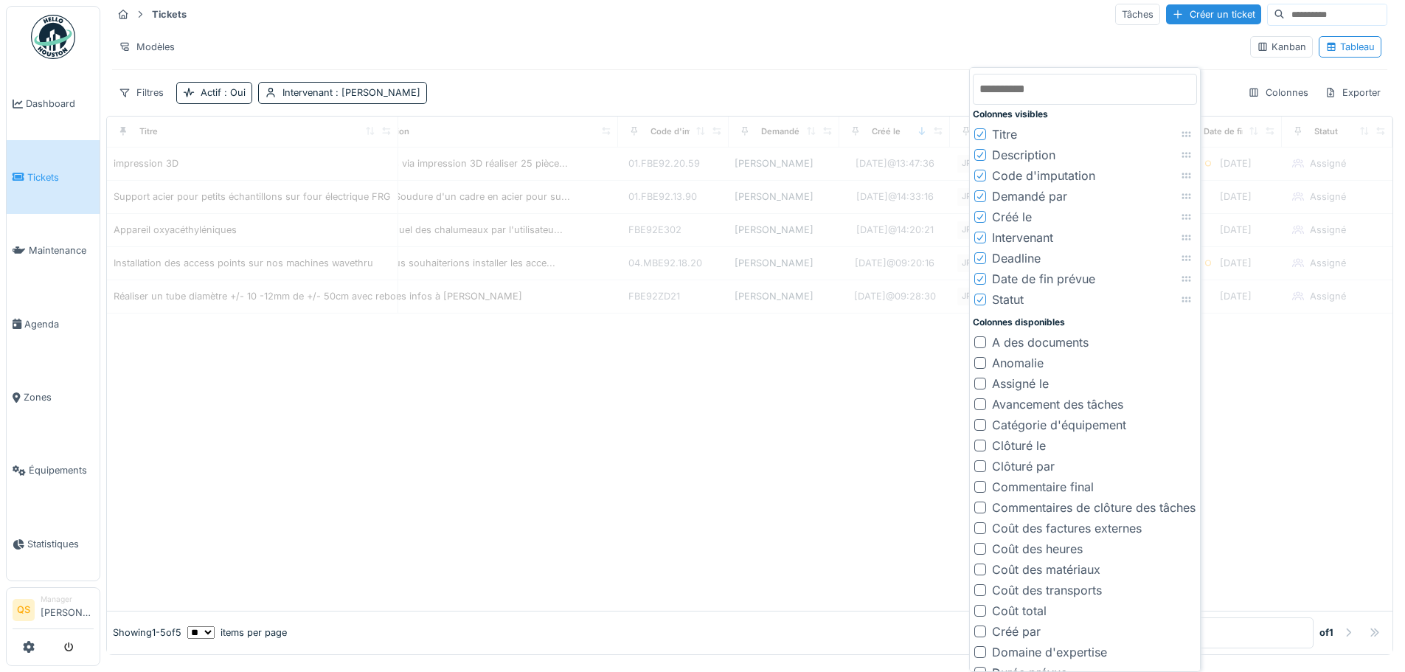
scroll to position [0, 101]
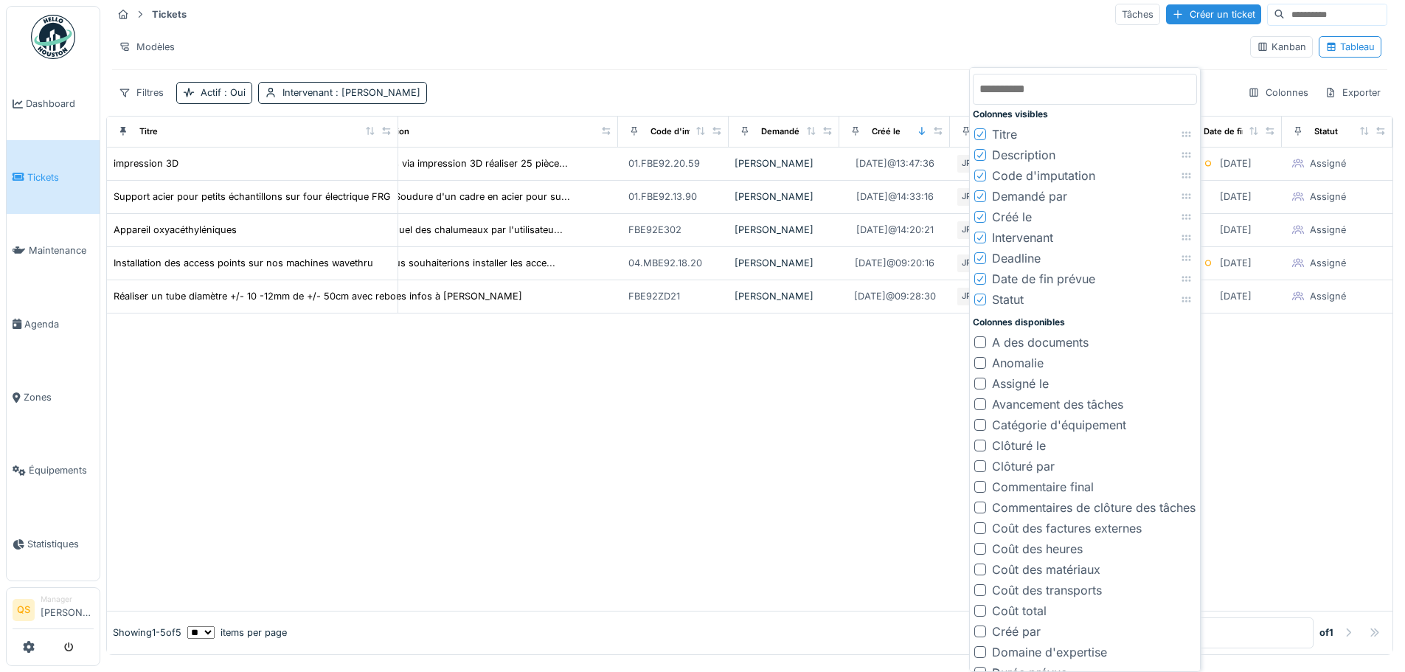
click at [982, 173] on icon at bounding box center [980, 176] width 6 height 6
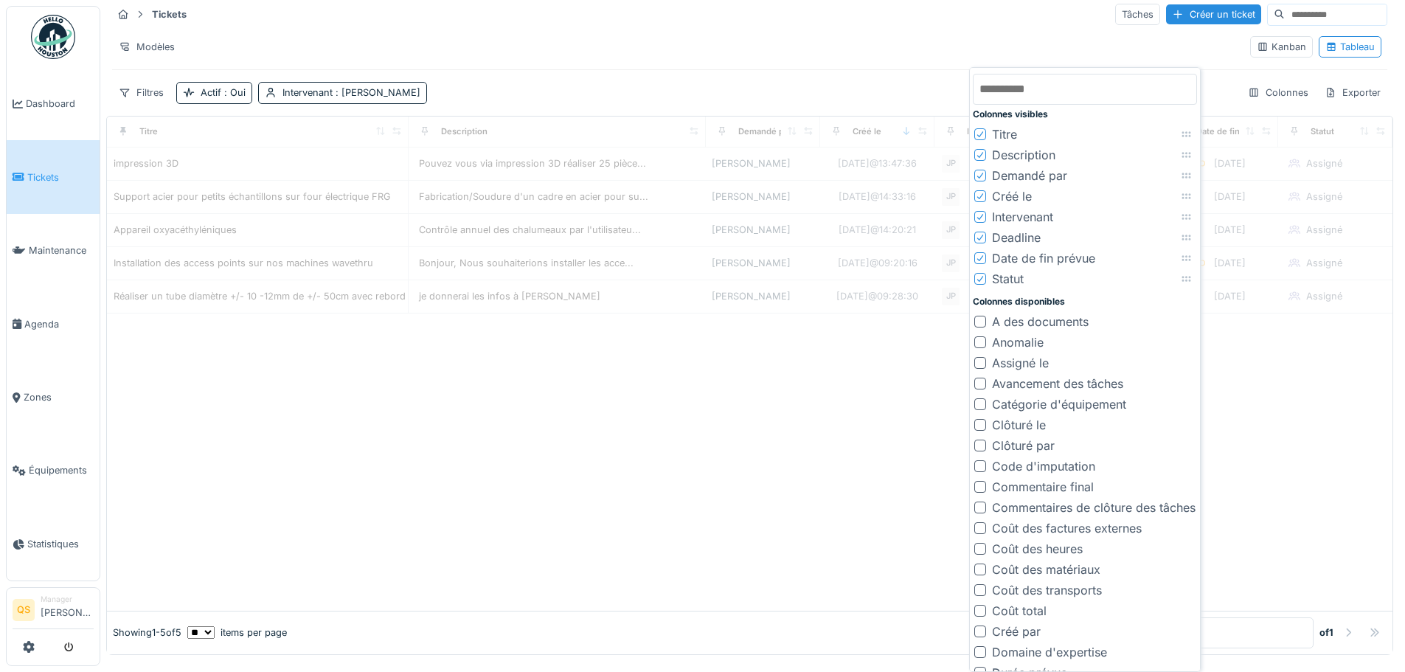
click at [839, 413] on div at bounding box center [750, 461] width 1286 height 297
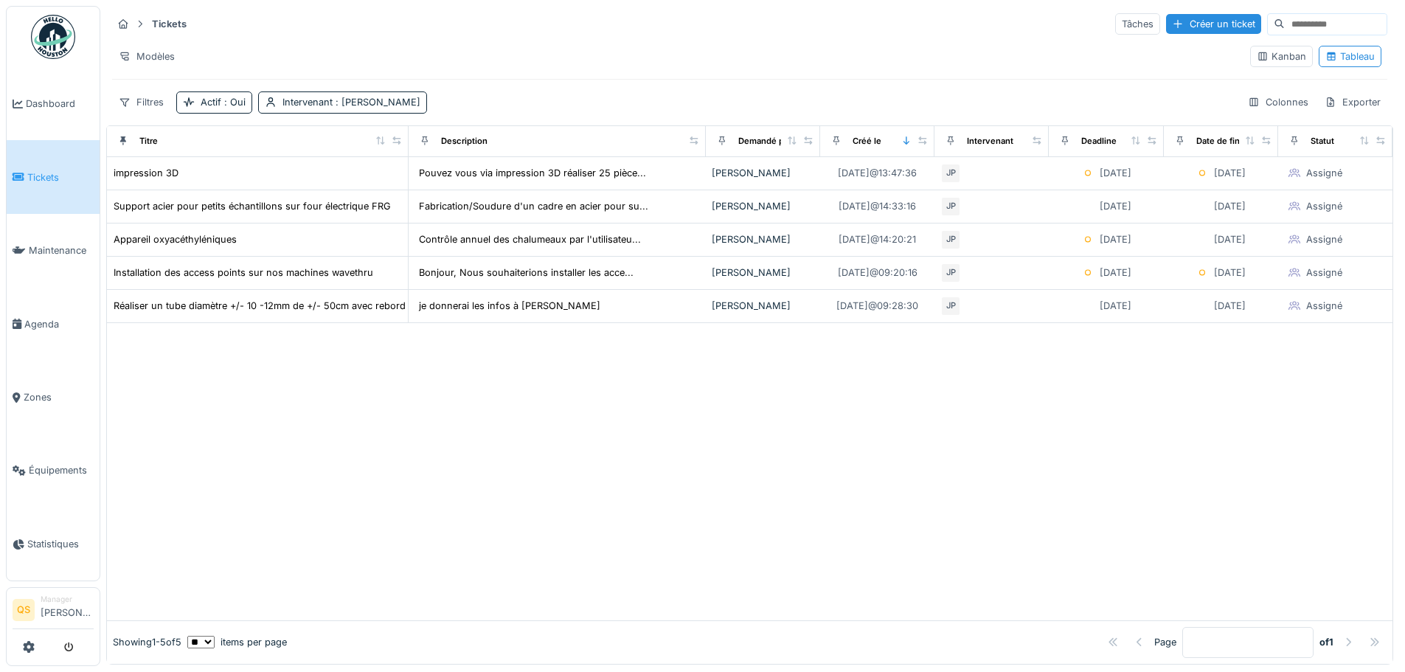
click at [513, 476] on div at bounding box center [750, 471] width 1286 height 297
click at [673, 499] on div at bounding box center [750, 471] width 1286 height 297
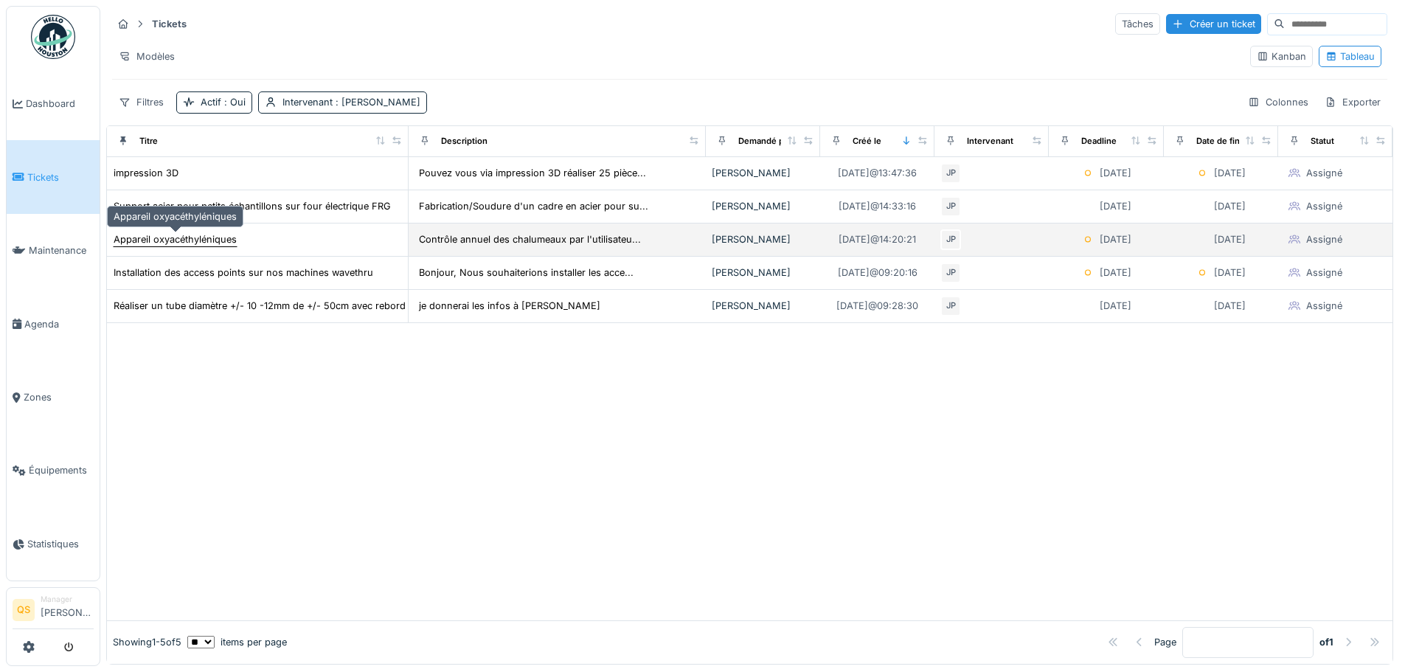
click at [206, 232] on div "Appareil oxyacéthyléniques" at bounding box center [175, 239] width 123 height 14
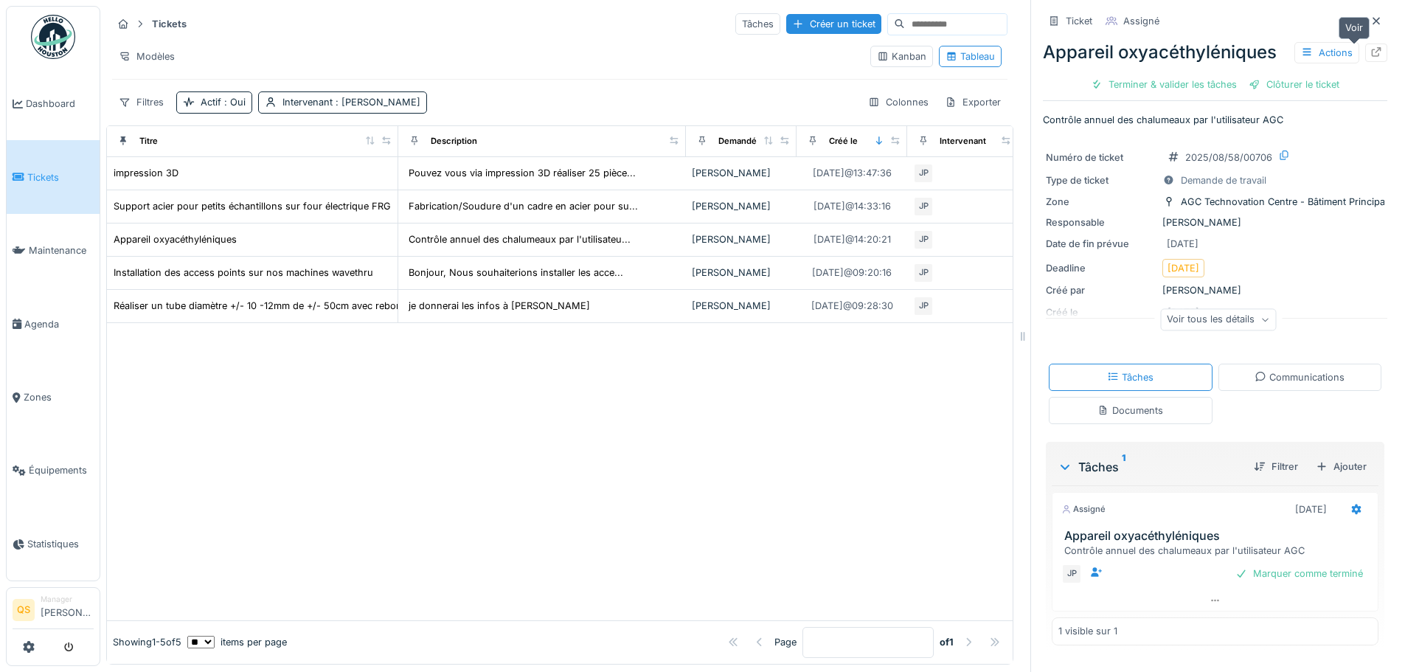
click at [1121, 47] on icon at bounding box center [1376, 52] width 12 height 10
click at [1121, 12] on div at bounding box center [1376, 21] width 22 height 18
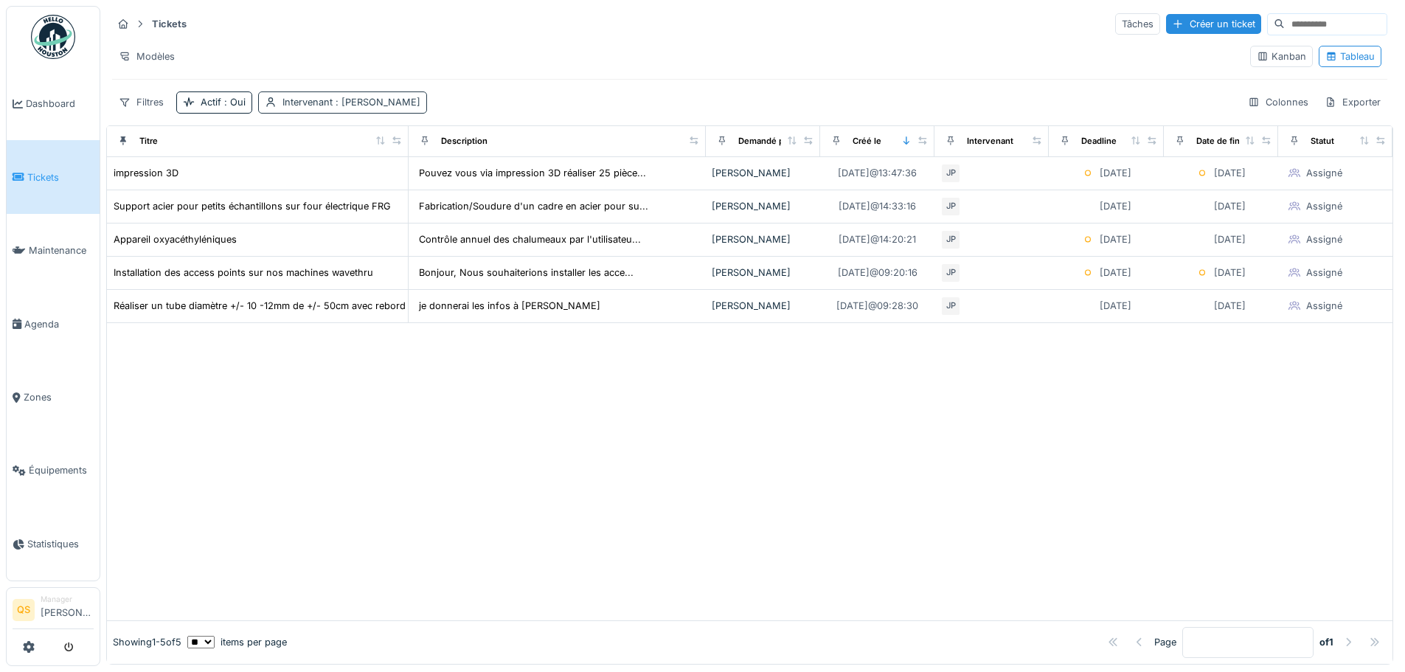
click at [311, 95] on div "Intervenant : [PERSON_NAME]" at bounding box center [351, 102] width 138 height 14
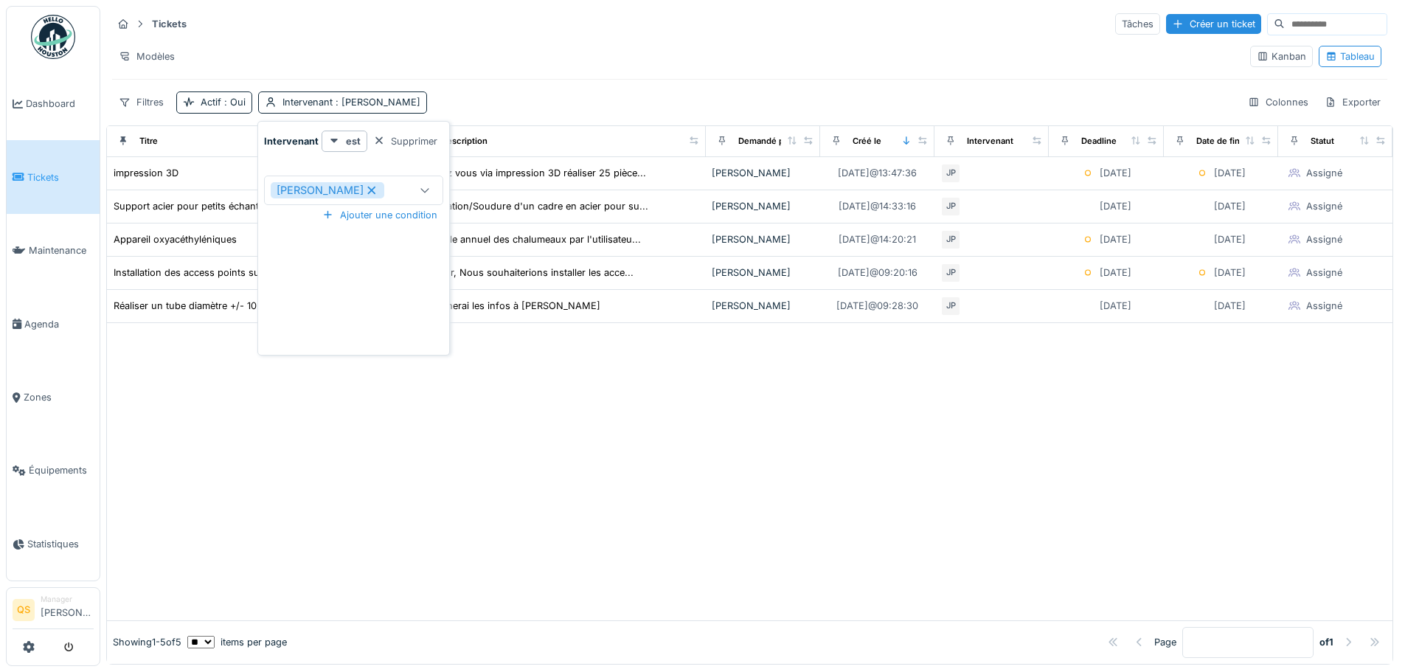
click at [372, 185] on icon at bounding box center [371, 190] width 13 height 10
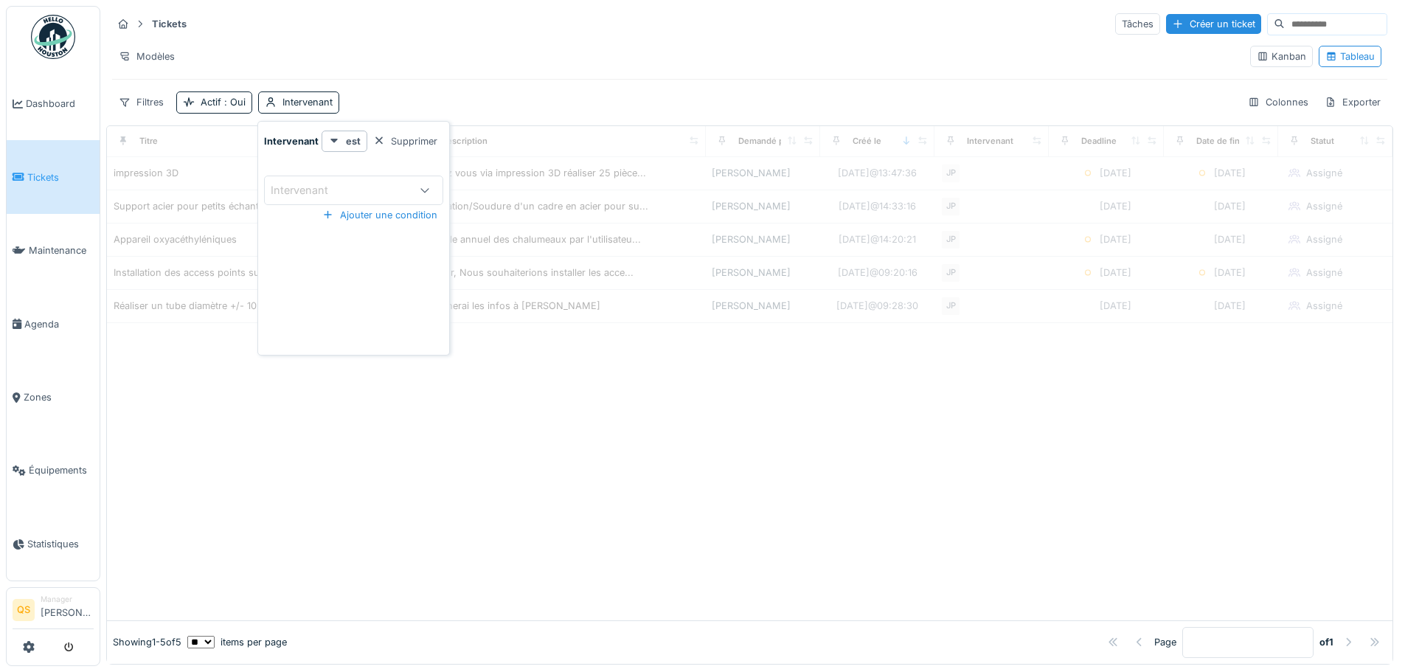
click at [368, 184] on div "Intervenant" at bounding box center [340, 190] width 138 height 16
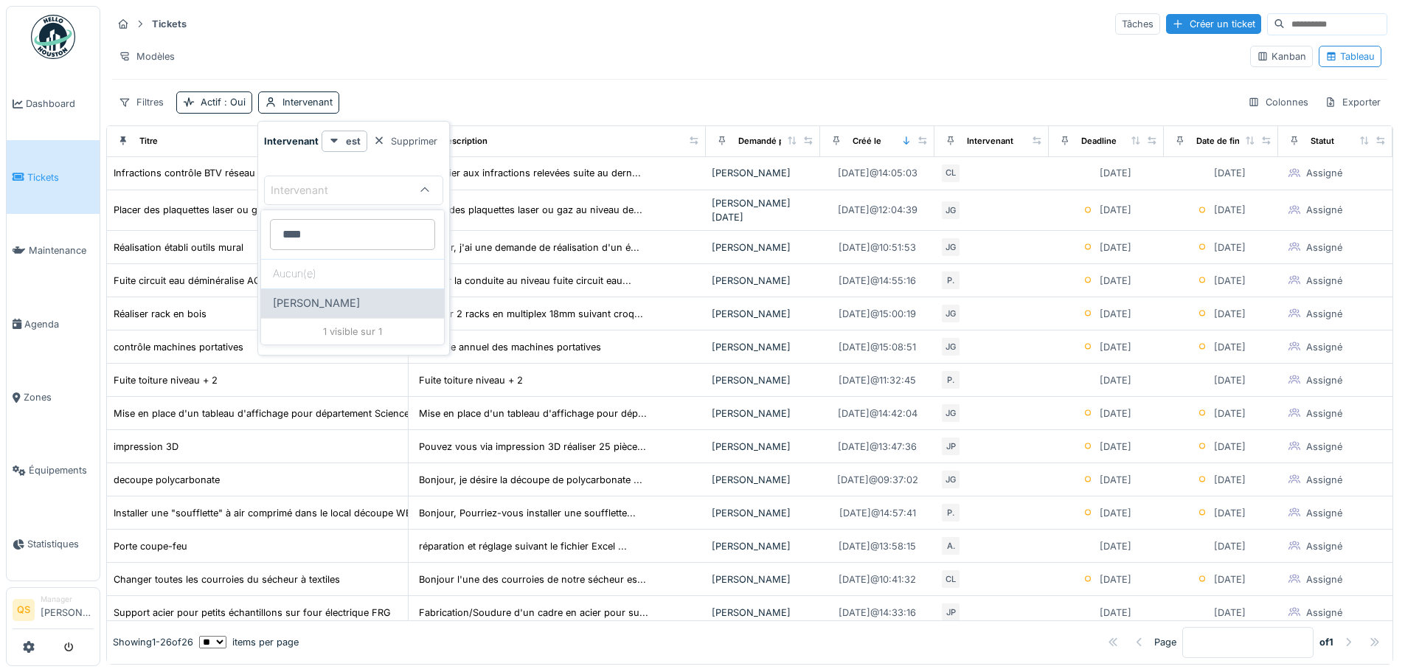
type input "****"
click at [330, 306] on span "[PERSON_NAME]" at bounding box center [316, 303] width 87 height 16
type input "****"
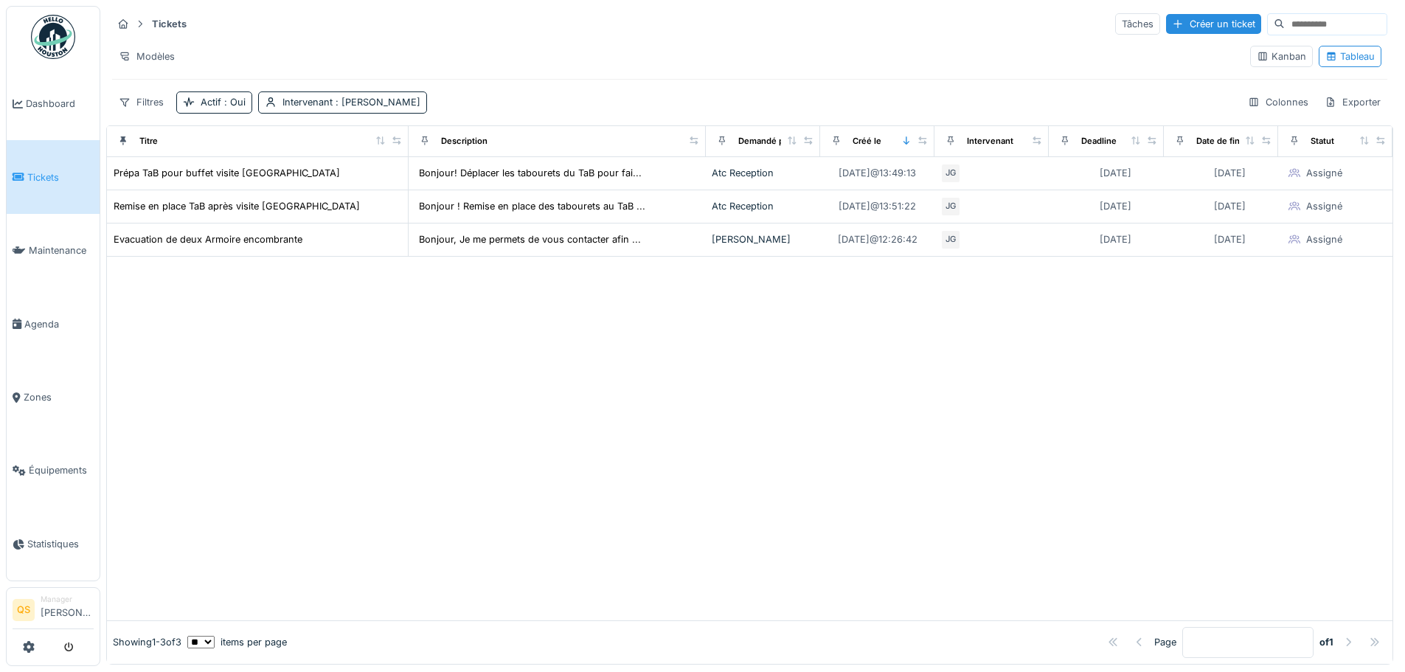
click at [560, 86] on div "Tickets Tâches Créer un ticket Modèles Kanban Tableau Filtres Actif : Oui Inter…" at bounding box center [749, 63] width 1287 height 114
click at [721, 364] on div at bounding box center [750, 439] width 1286 height 364
click at [392, 100] on span ": [PERSON_NAME]" at bounding box center [377, 102] width 88 height 11
click at [365, 193] on icon at bounding box center [371, 190] width 13 height 10
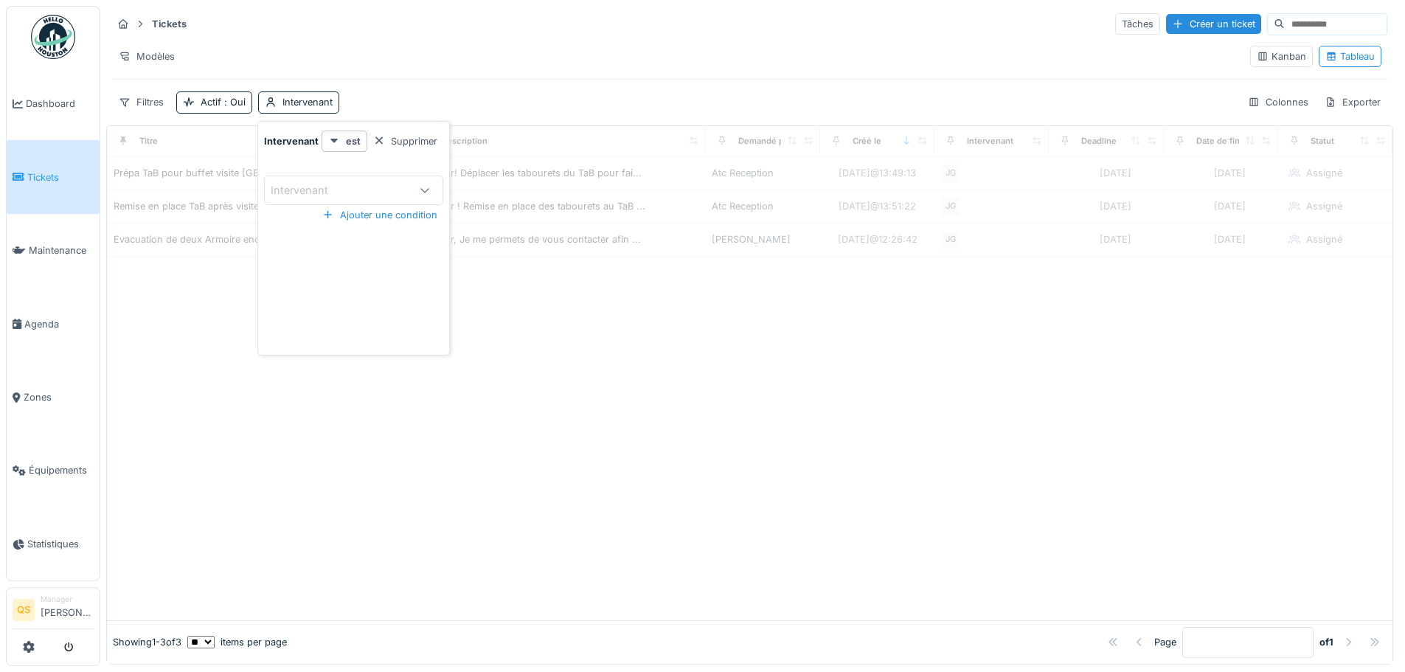
click at [337, 194] on div "Intervenant" at bounding box center [310, 190] width 78 height 16
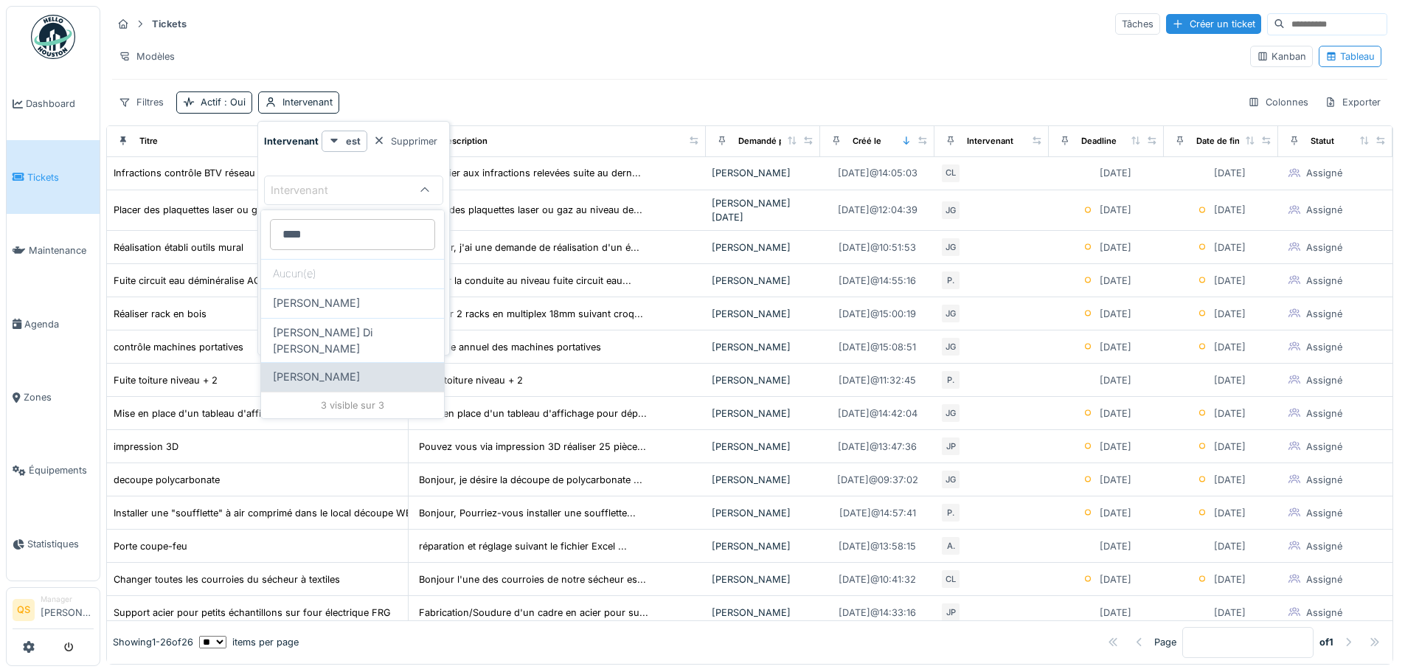
type input "****"
click at [347, 362] on div "[PERSON_NAME]" at bounding box center [352, 377] width 183 height 30
type input "****"
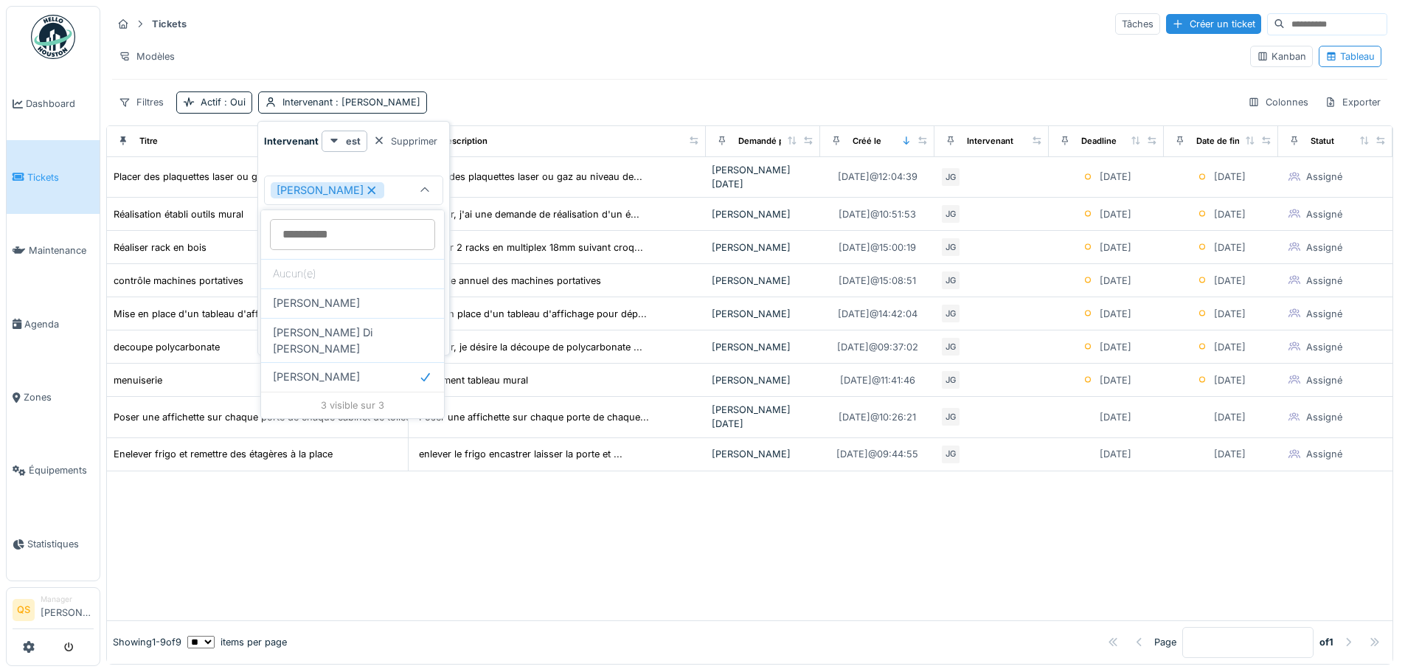
click at [1049, 80] on hr at bounding box center [749, 79] width 1275 height 1
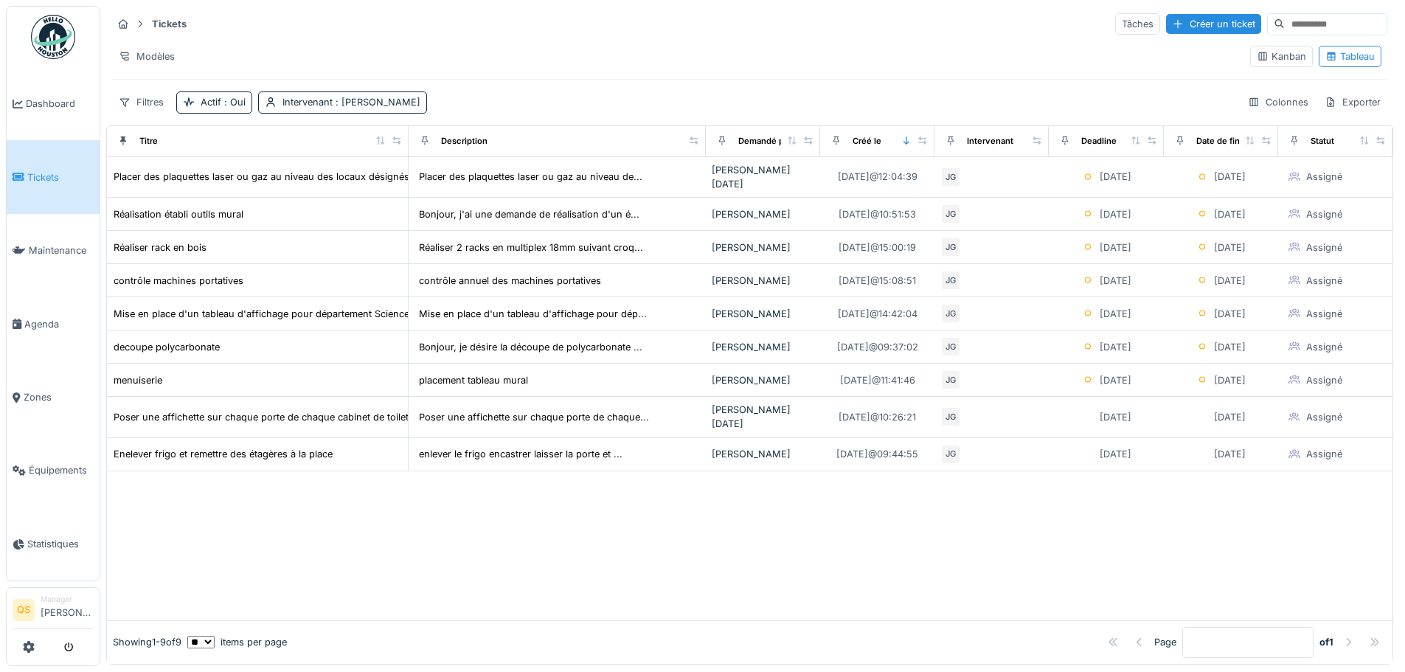
click at [650, 31] on div "Tickets Tâches Créer un ticket" at bounding box center [749, 24] width 1275 height 24
click at [741, 78] on div "Tickets Tâches Créer un ticket Modèles Kanban Tableau Filtres Actif : Oui Inter…" at bounding box center [749, 63] width 1287 height 114
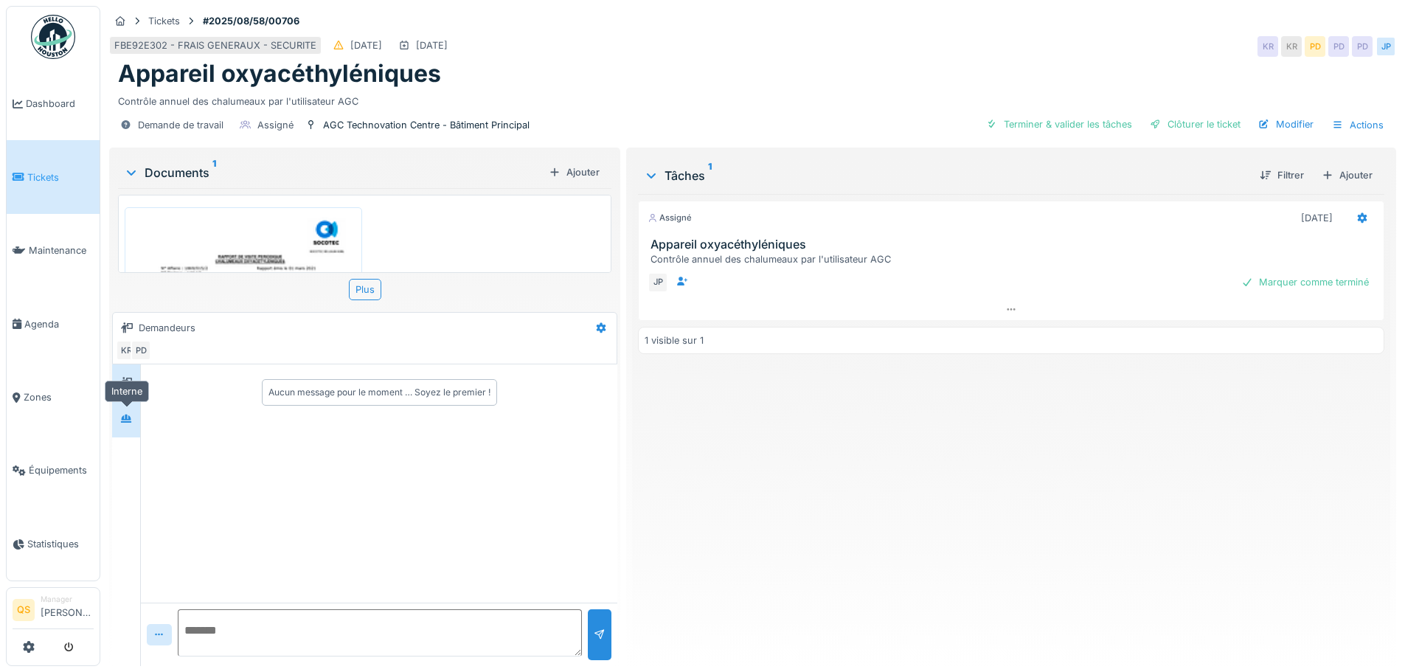
click at [125, 420] on icon at bounding box center [126, 418] width 10 height 8
click at [225, 617] on textarea at bounding box center [380, 632] width 404 height 47
type textarea "**********"
click at [594, 633] on div at bounding box center [600, 635] width 12 height 14
